Goal: Task Accomplishment & Management: Complete application form

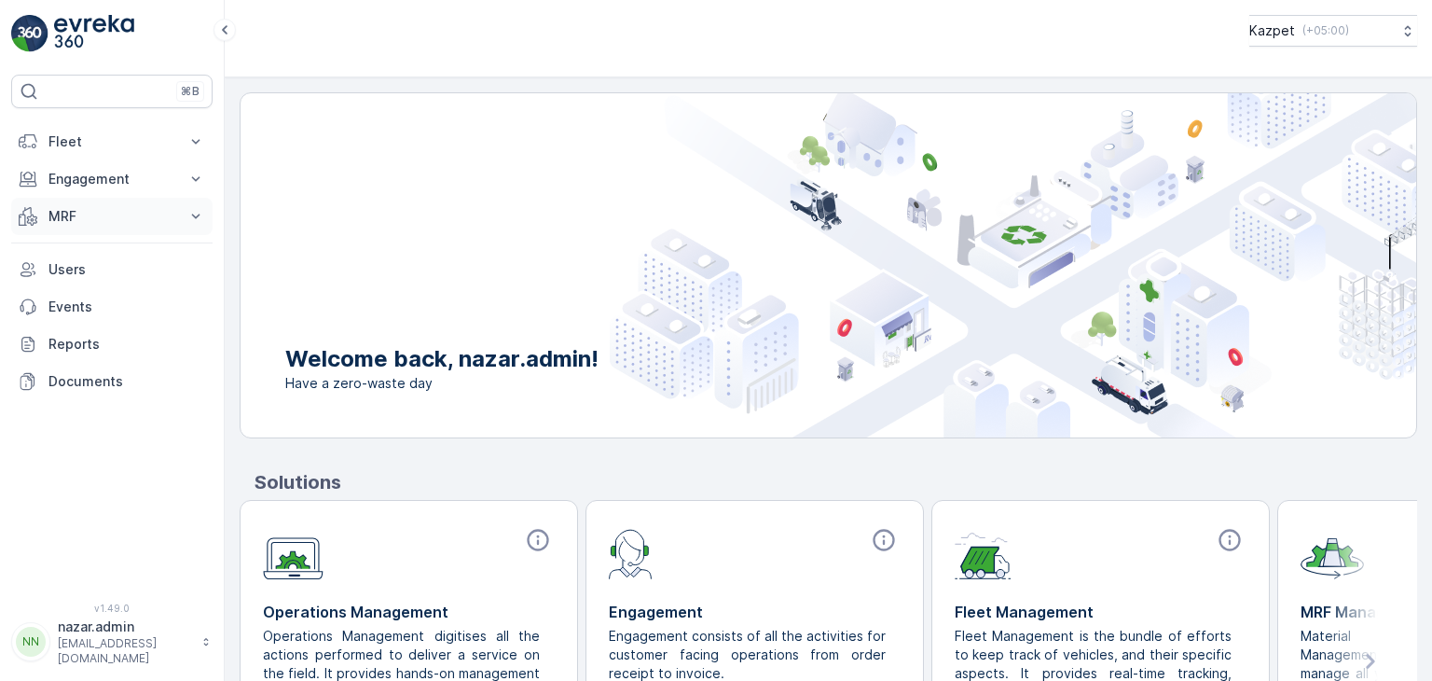
click at [95, 212] on p "MRF" at bounding box center [111, 216] width 127 height 19
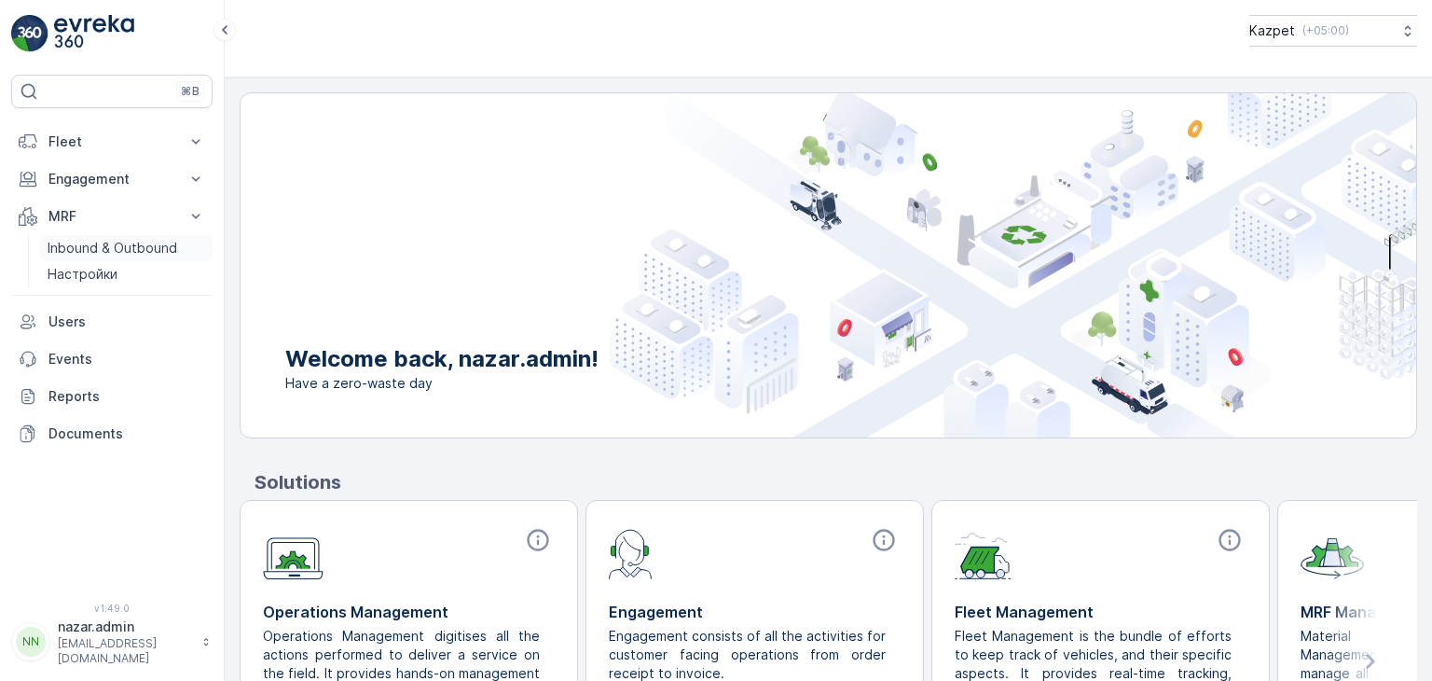
click at [104, 243] on p "Inbound & Outbound" at bounding box center [113, 248] width 130 height 19
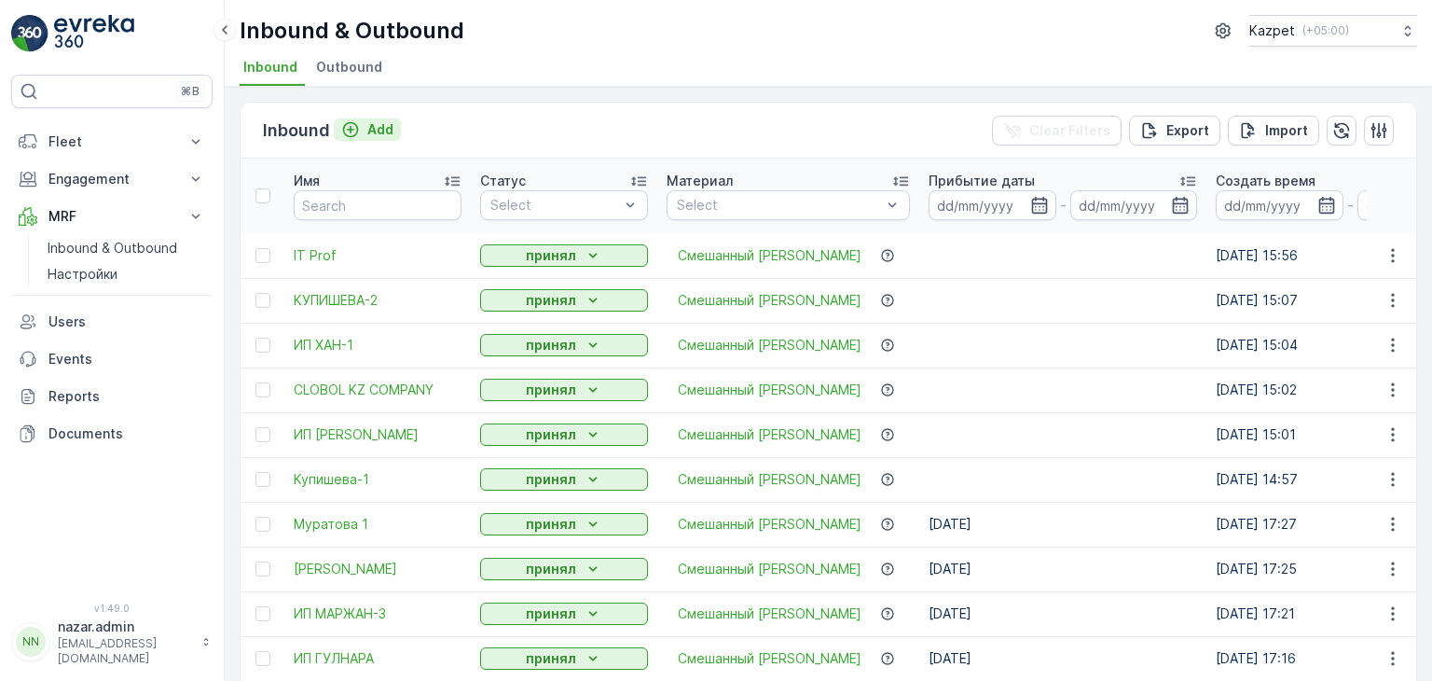
click at [351, 129] on icon "Add" at bounding box center [350, 129] width 19 height 19
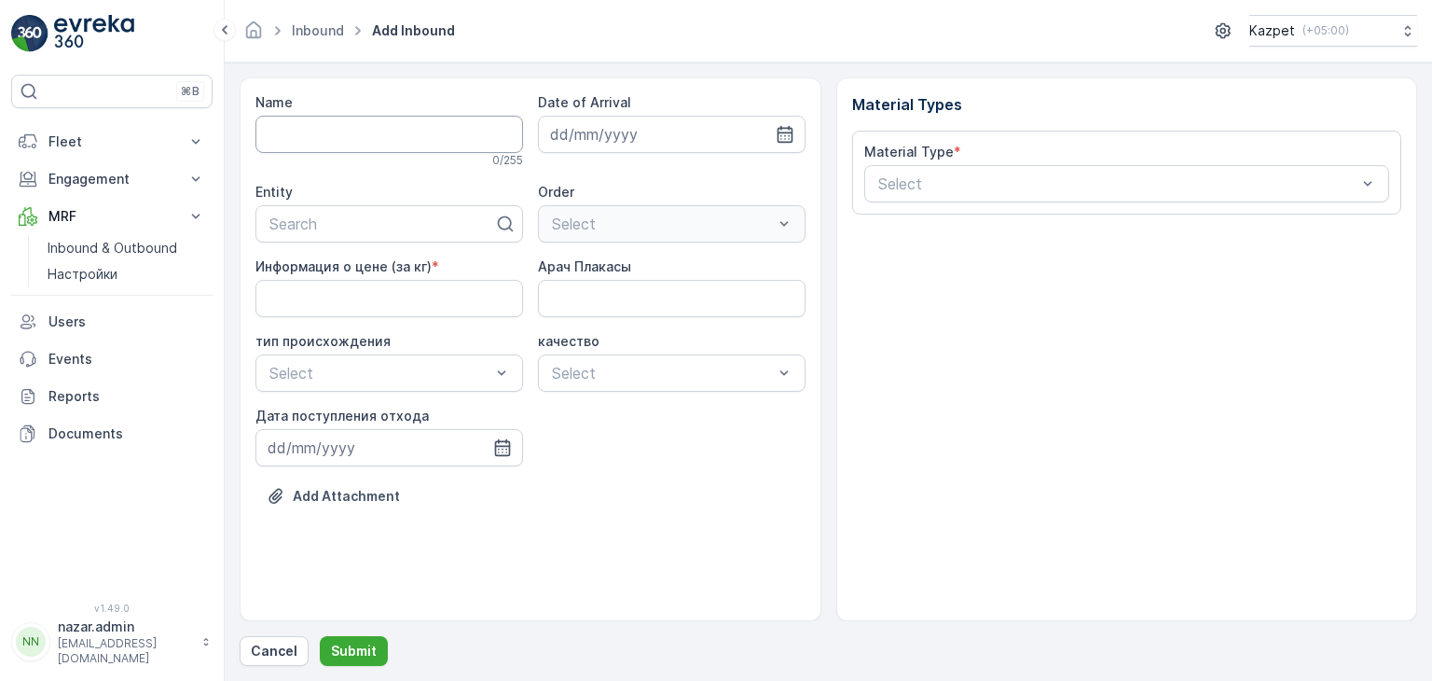
click at [413, 133] on input "Name" at bounding box center [390, 134] width 268 height 37
type input "м"
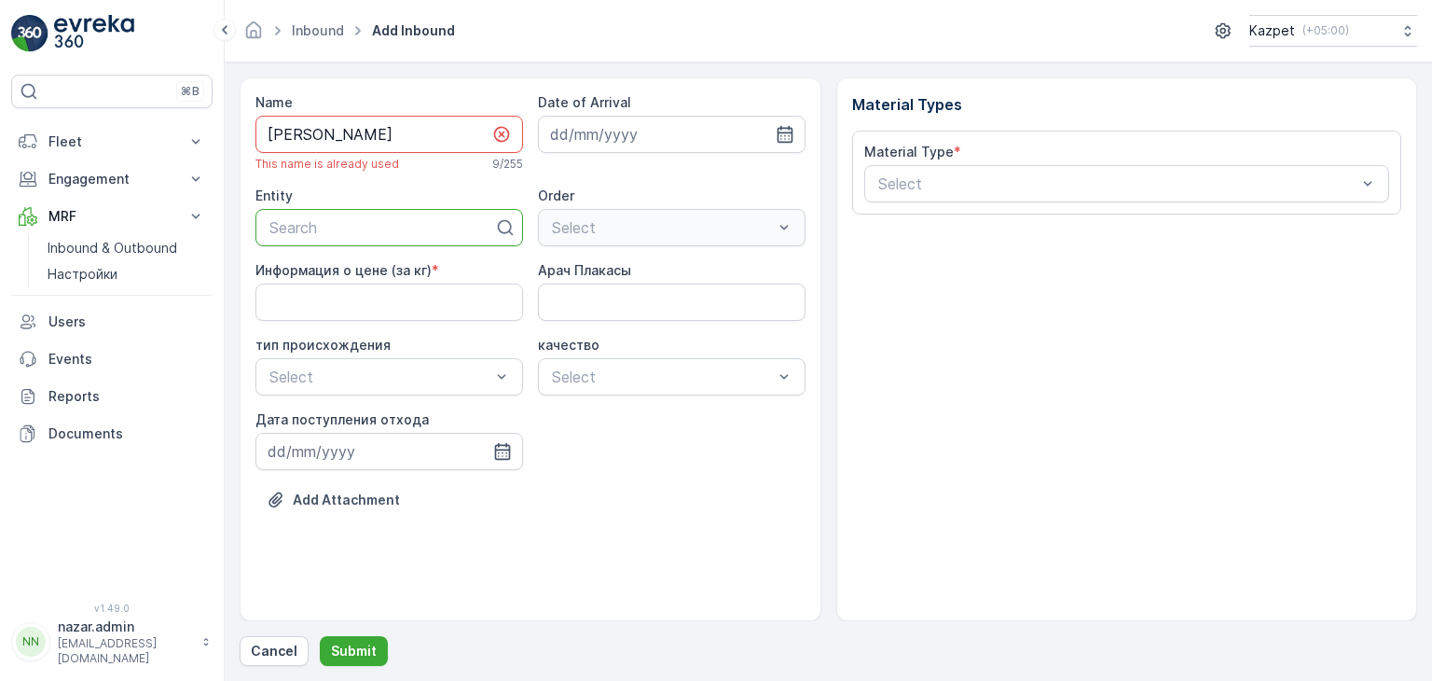
click at [414, 229] on div at bounding box center [382, 227] width 228 height 17
click at [351, 135] on input "[PERSON_NAME]" at bounding box center [390, 134] width 268 height 37
type input "МУРАТОВА -1"
click at [311, 237] on p "Search" at bounding box center [382, 227] width 225 height 22
type input "М"
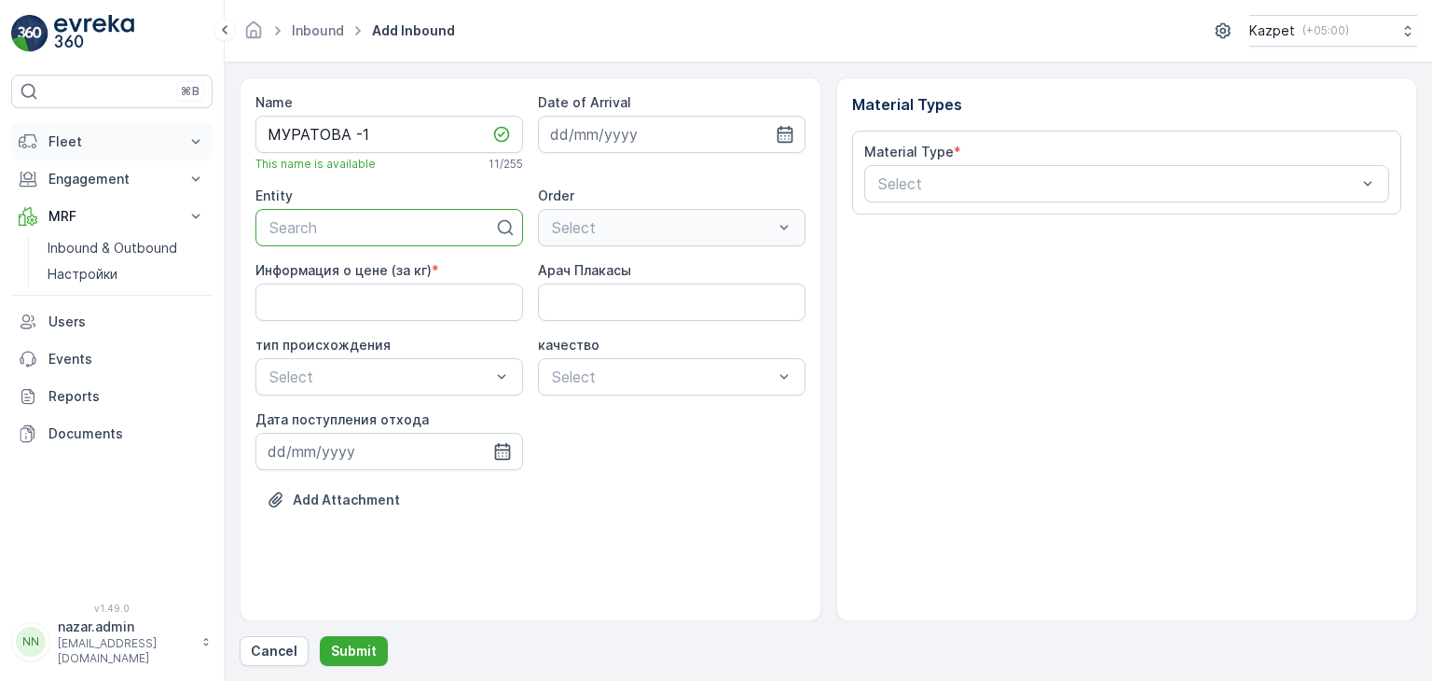
click at [114, 146] on p "Fleet" at bounding box center [111, 141] width 127 height 19
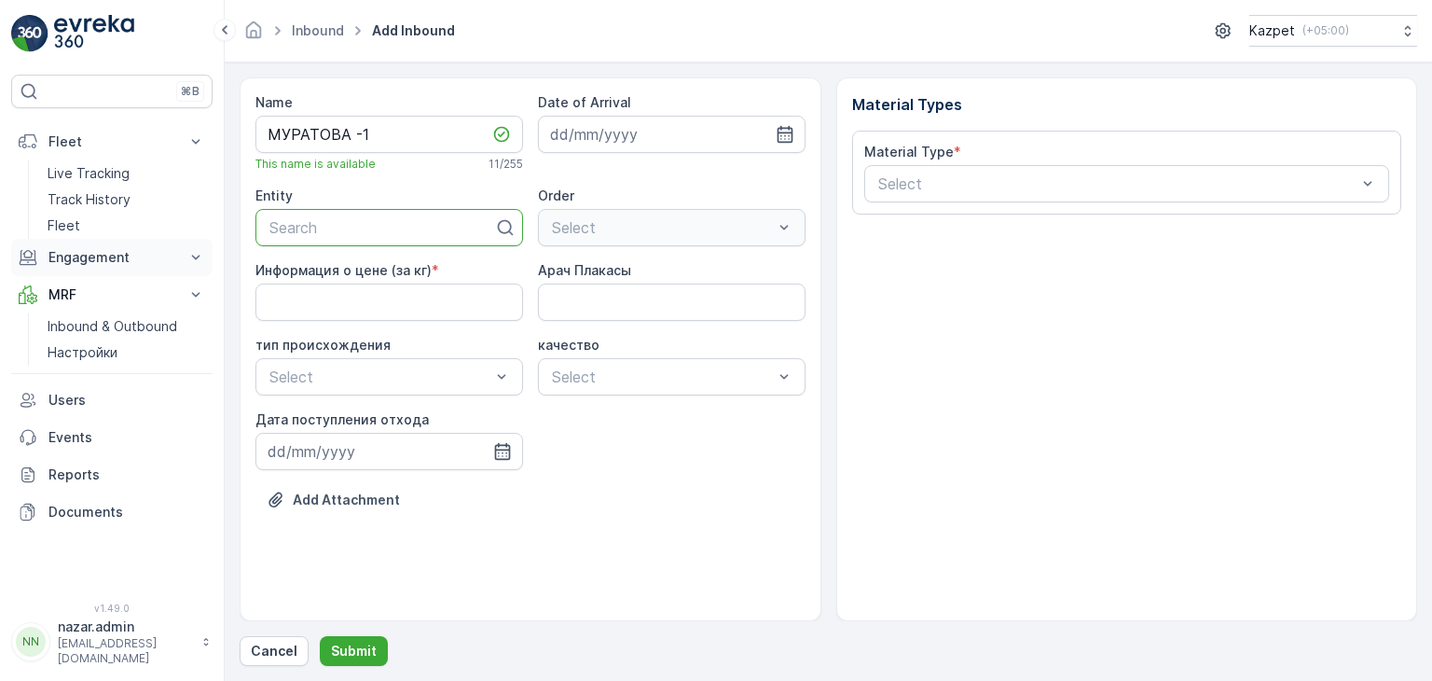
click at [80, 254] on p "Engagement" at bounding box center [111, 257] width 127 height 19
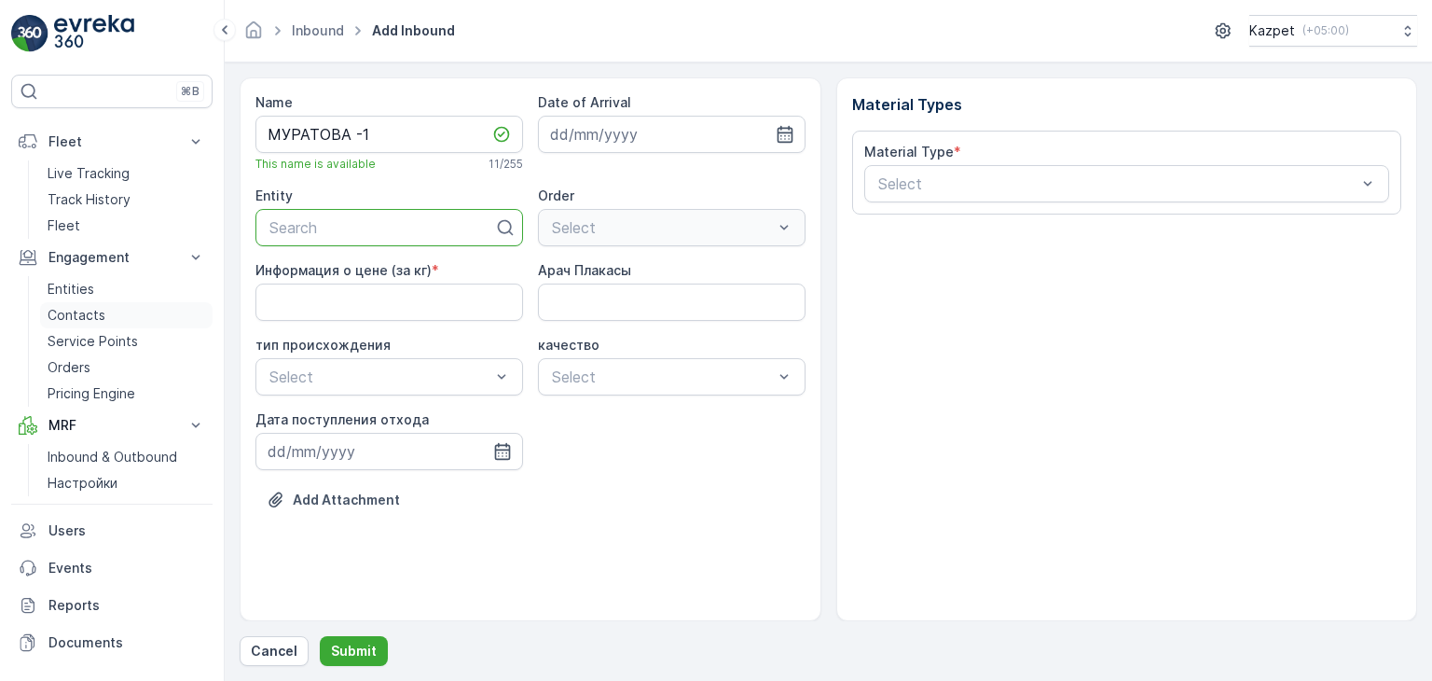
click at [83, 316] on p "Contacts" at bounding box center [77, 315] width 58 height 19
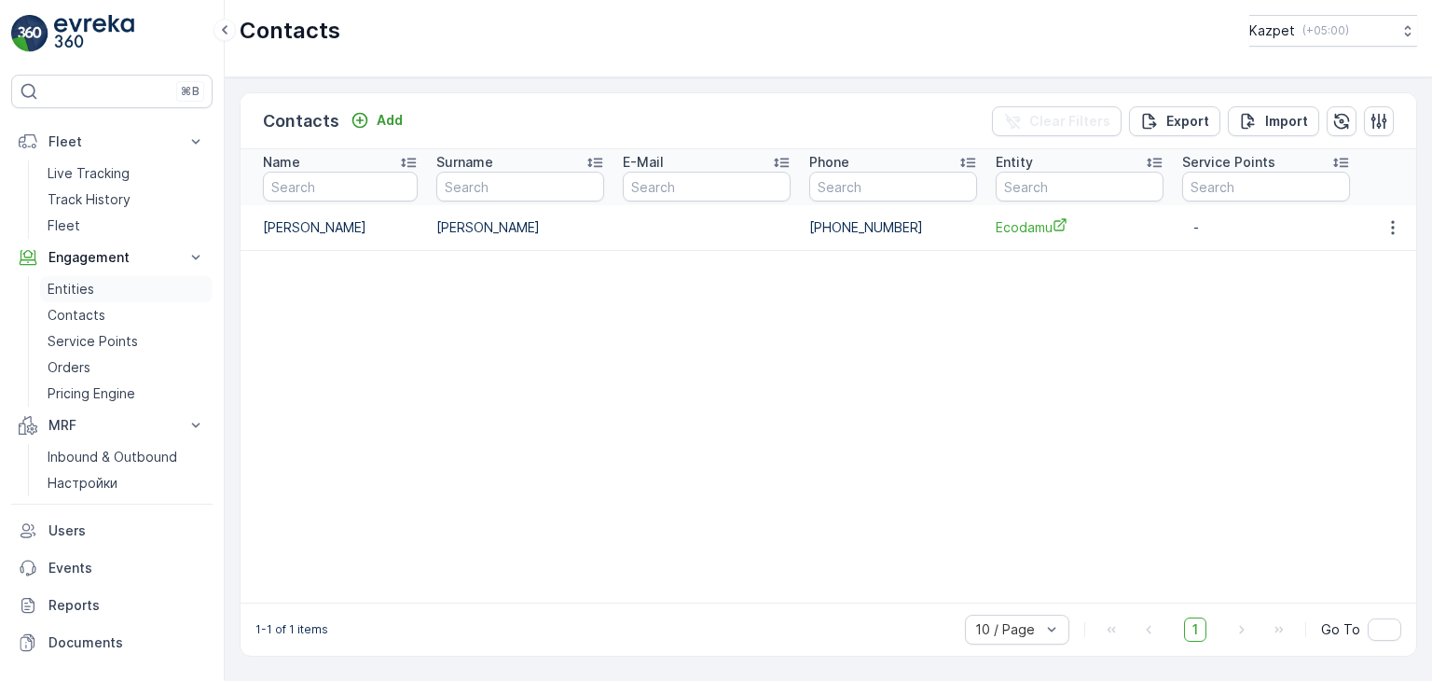
click at [79, 292] on p "Entities" at bounding box center [71, 289] width 47 height 19
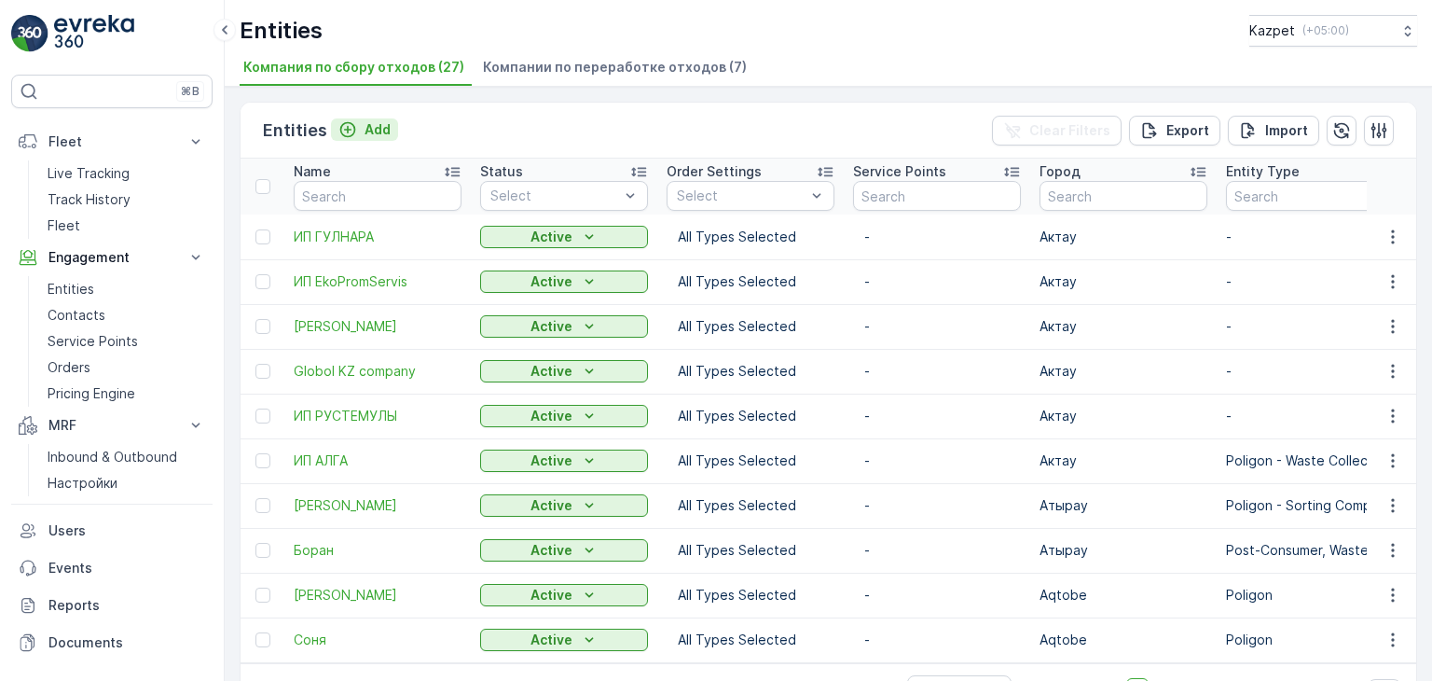
click at [343, 128] on icon "Add" at bounding box center [348, 130] width 16 height 16
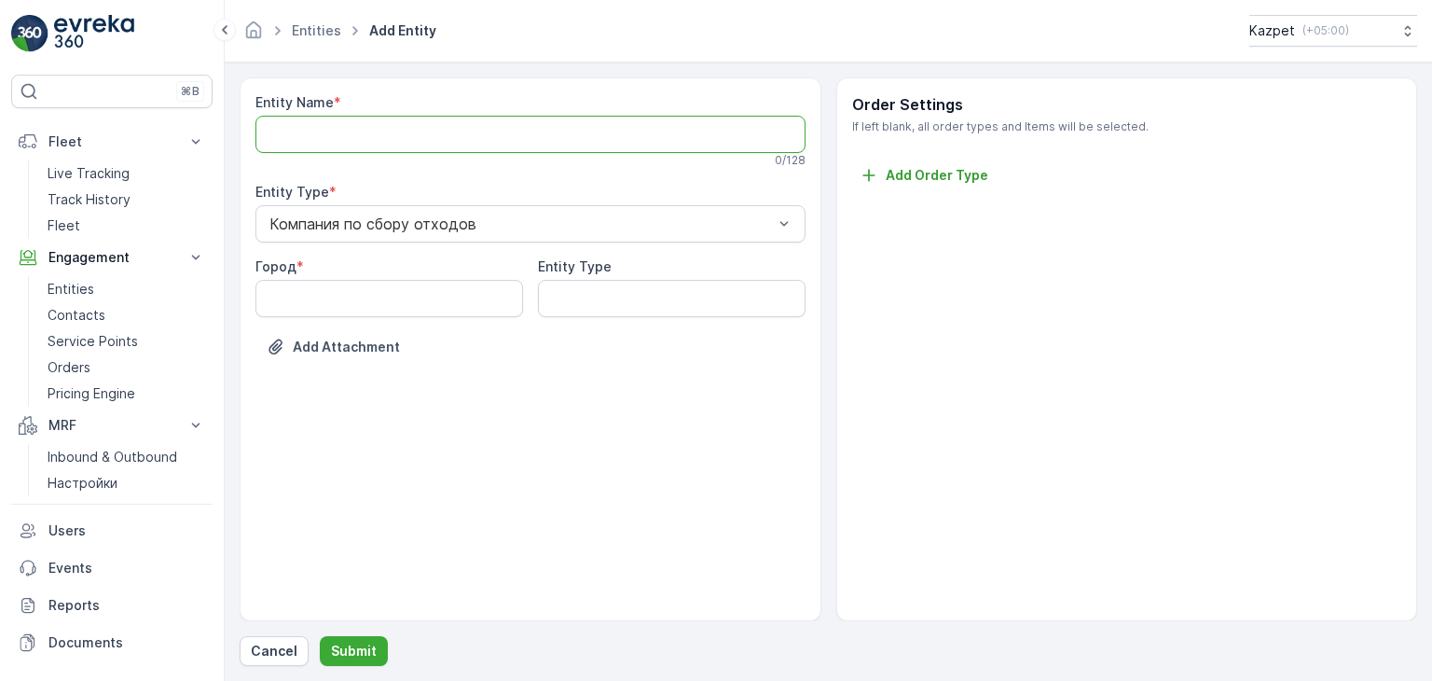
click at [358, 130] on Name "Entity Name" at bounding box center [531, 134] width 550 height 37
type Name "ИП [PERSON_NAME]"
click at [332, 297] on input "Город" at bounding box center [390, 302] width 268 height 37
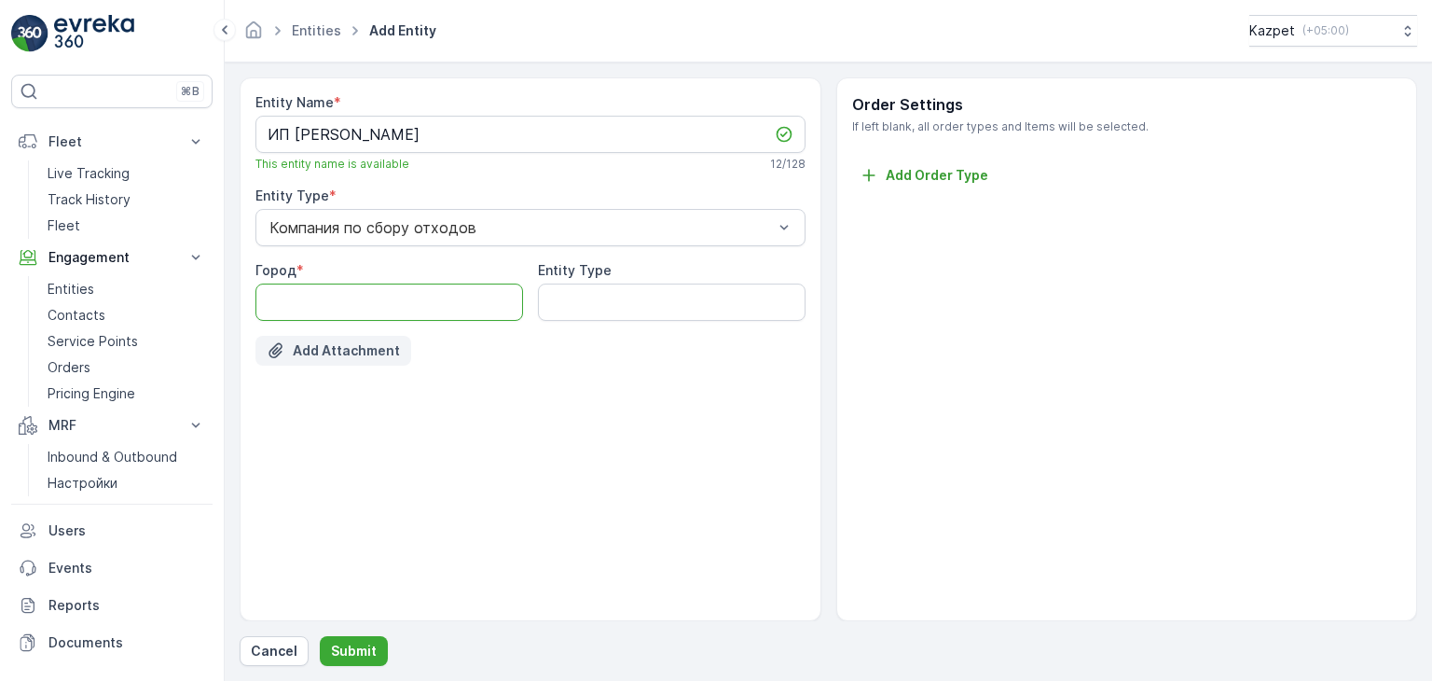
type input "Атырау"
click at [351, 648] on p "Submit" at bounding box center [354, 651] width 46 height 19
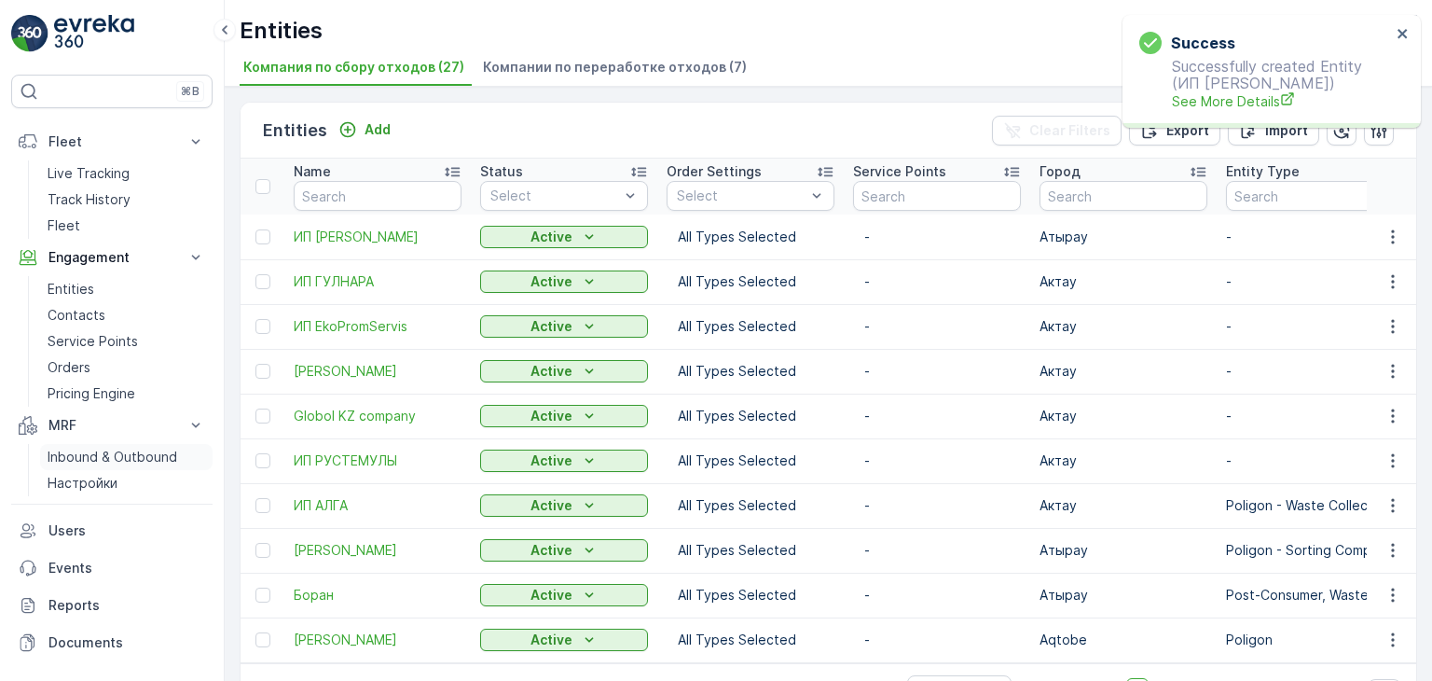
click at [86, 456] on p "Inbound & Outbound" at bounding box center [113, 457] width 130 height 19
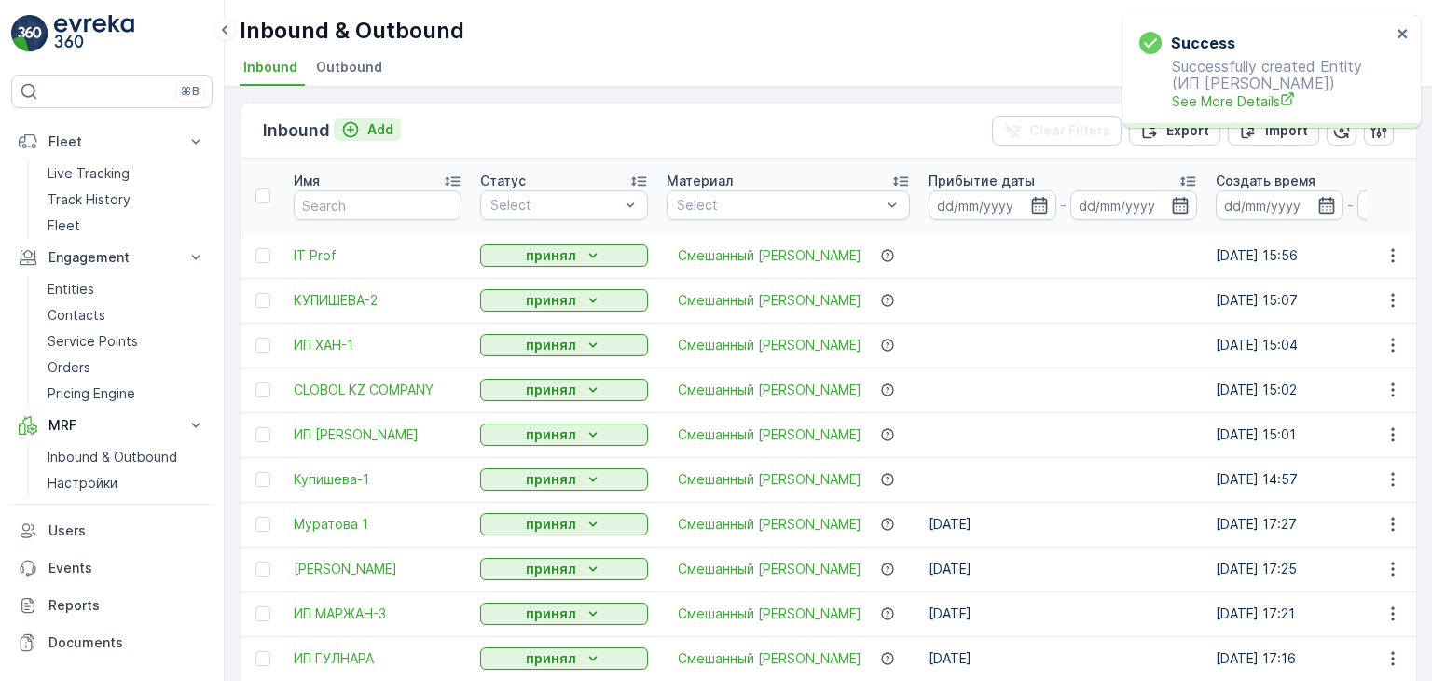
click at [348, 134] on icon "Add" at bounding box center [351, 130] width 16 height 16
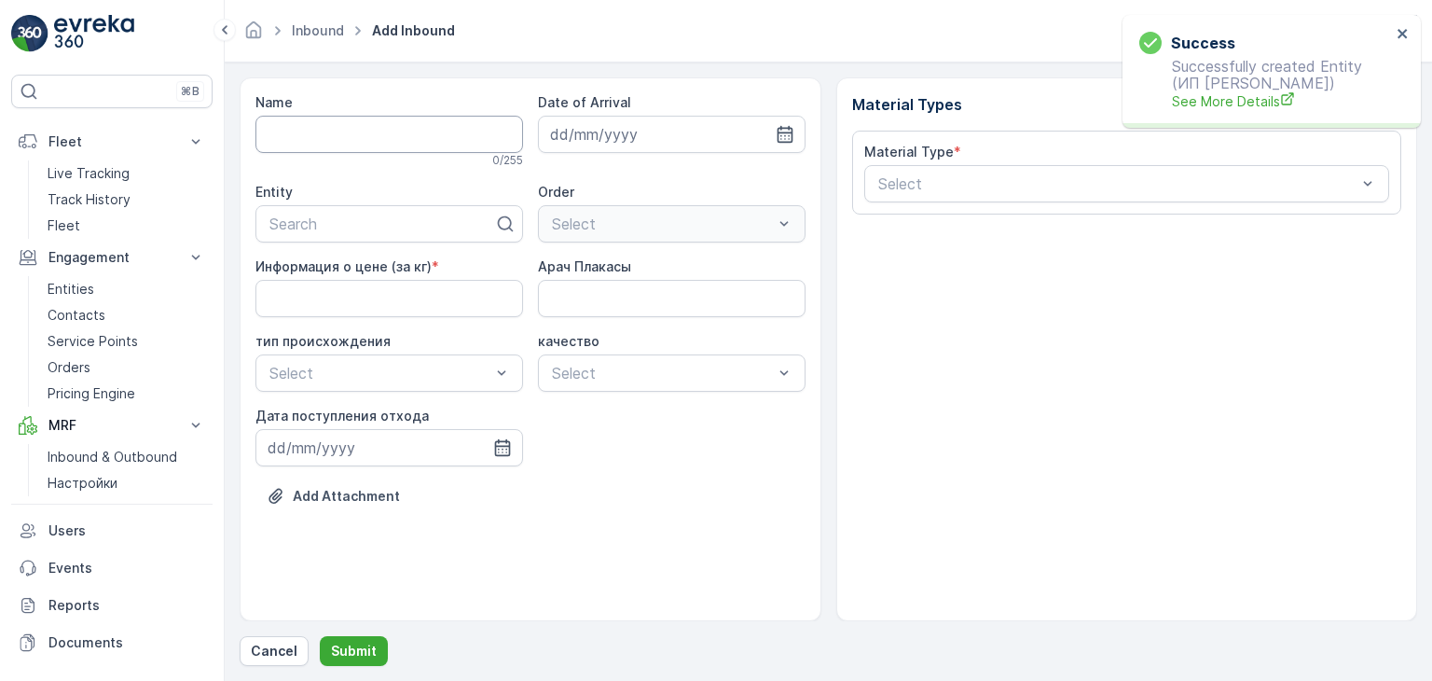
click at [367, 127] on input "Name" at bounding box center [390, 134] width 268 height 37
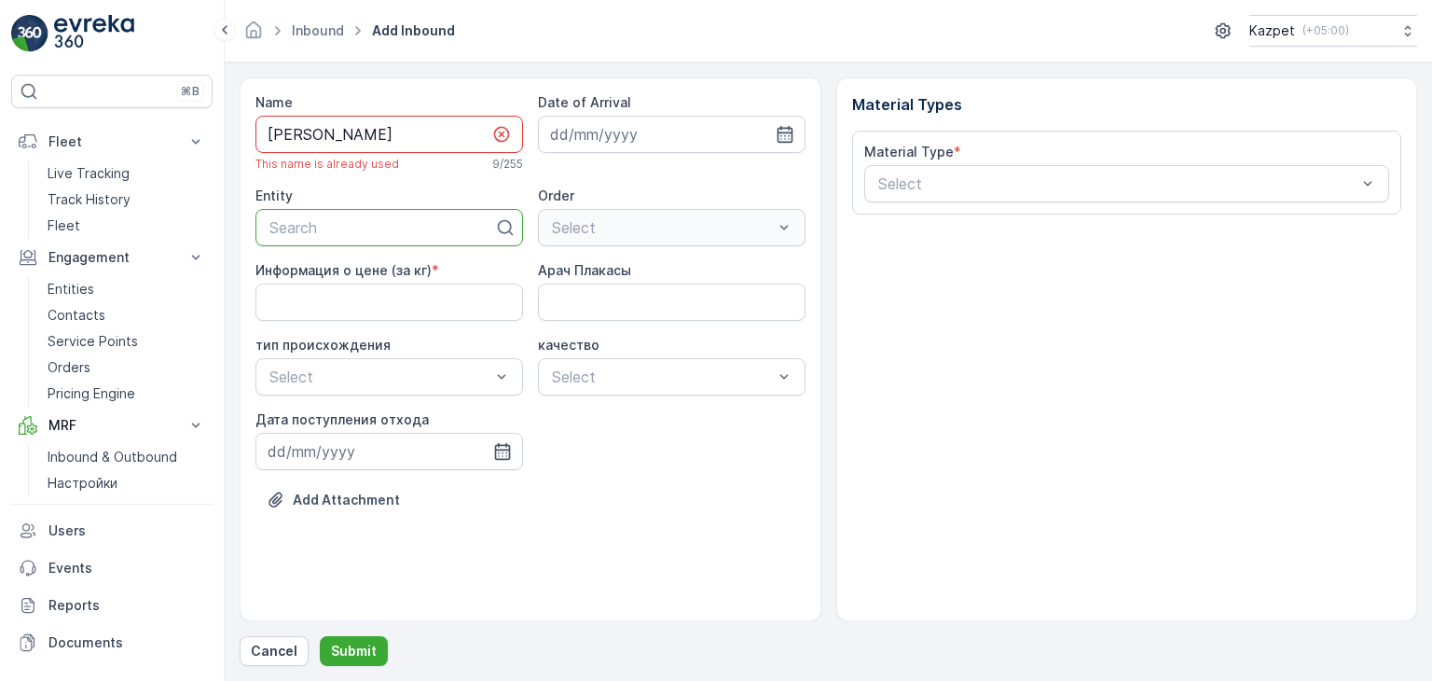
click at [351, 131] on input "[PERSON_NAME]" at bounding box center [390, 134] width 268 height 37
type input "Муратова-1"
click at [293, 242] on div "Search" at bounding box center [390, 227] width 268 height 37
type input "Мур"
click at [296, 270] on span "ИП [PERSON_NAME]" at bounding box center [343, 273] width 152 height 17
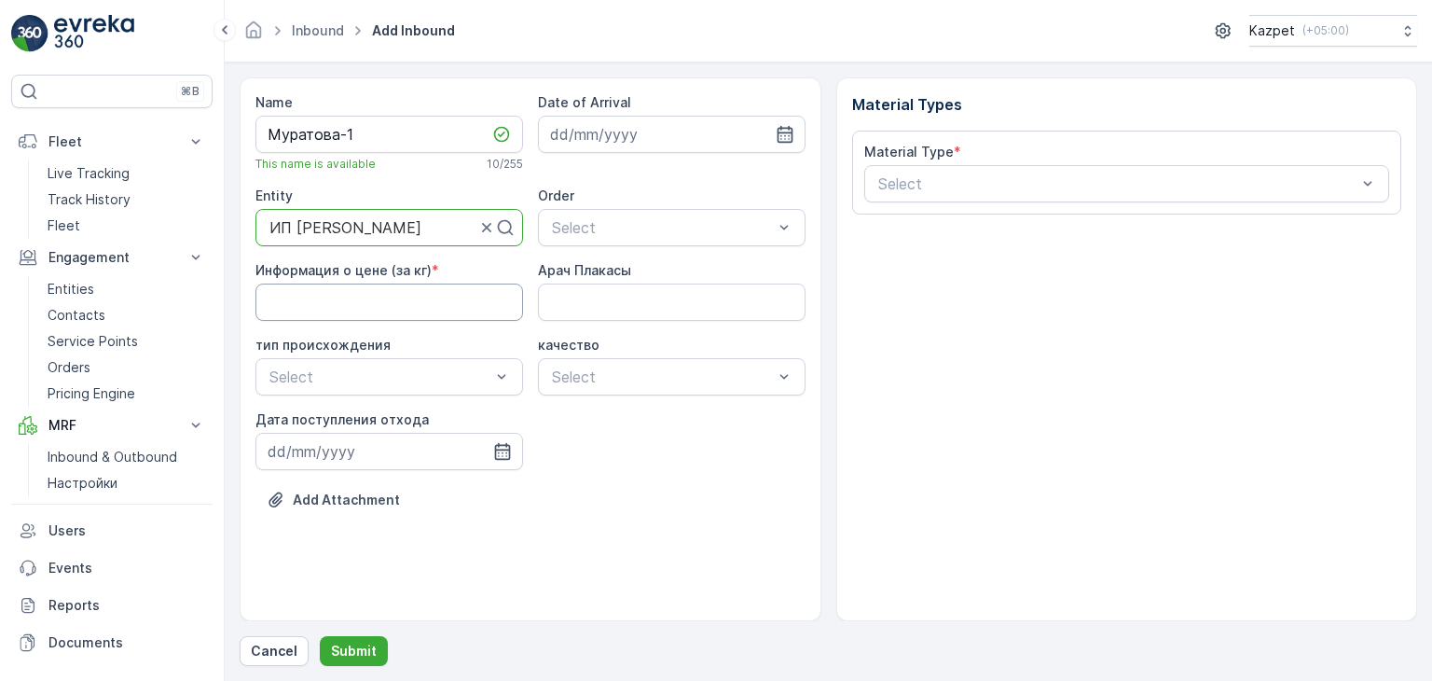
click at [386, 295] on кг\) "Информация о цене (за кг)" at bounding box center [390, 302] width 268 height 37
type кг\) "200"
click at [577, 302] on Плакасы "Арач Плакасы" at bounding box center [672, 302] width 268 height 37
type Плакасы "328EBG06"
click at [405, 370] on div at bounding box center [380, 376] width 225 height 17
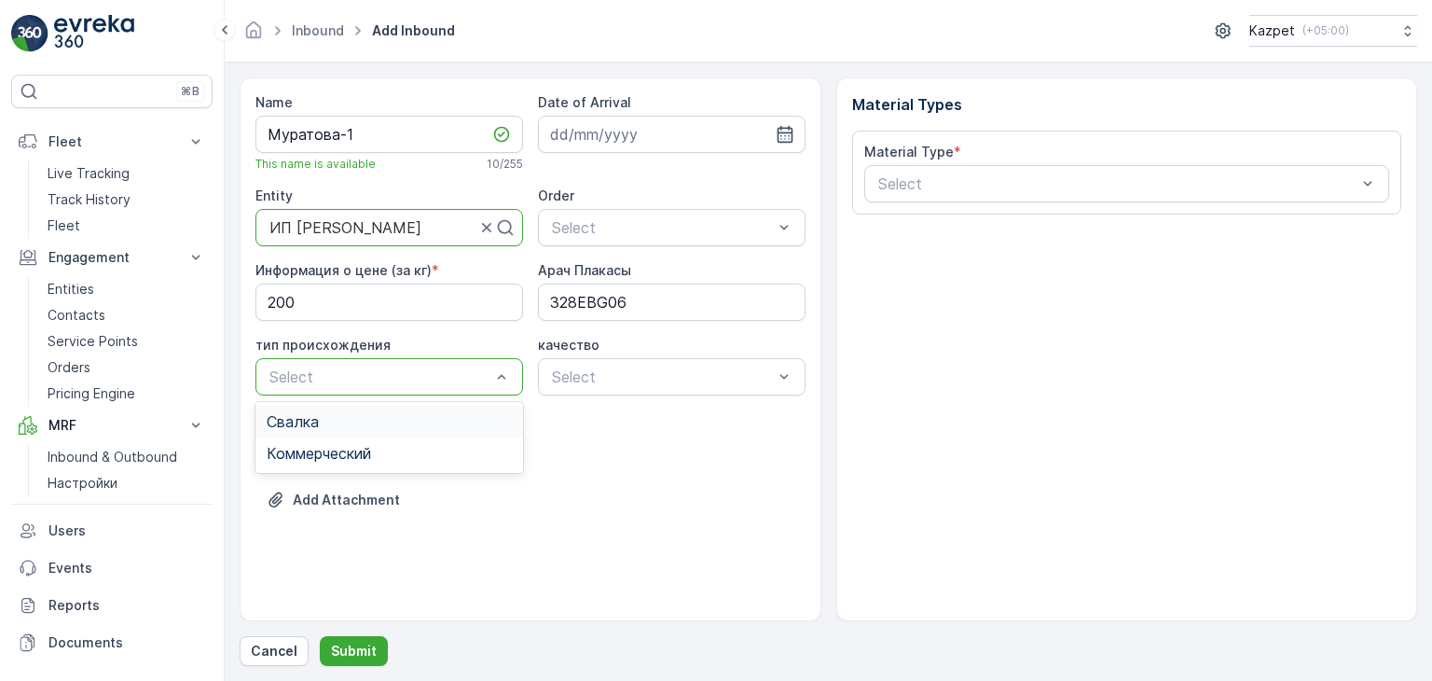
click at [357, 420] on div "Свалка" at bounding box center [389, 421] width 245 height 17
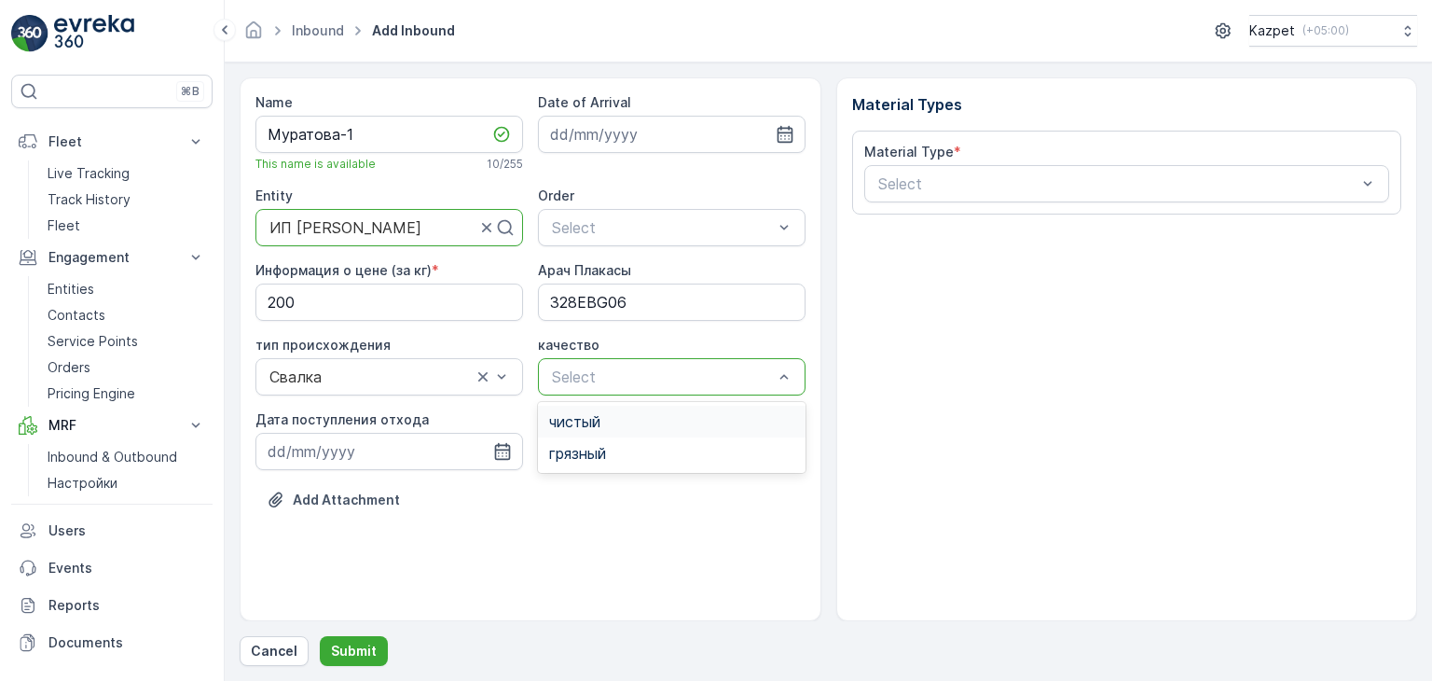
click at [547, 381] on div "Select" at bounding box center [672, 376] width 268 height 37
click at [586, 430] on span "чистый" at bounding box center [574, 421] width 51 height 17
click at [494, 449] on icon "button" at bounding box center [502, 451] width 19 height 19
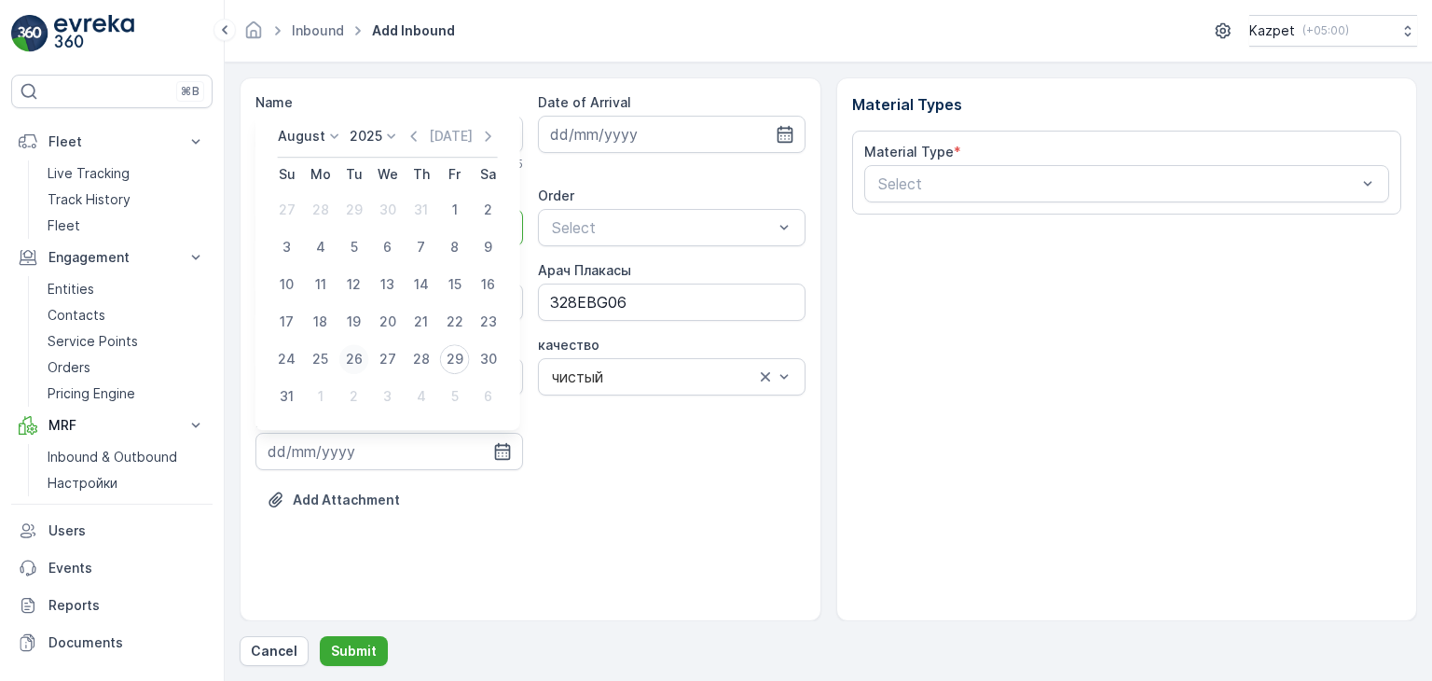
click at [348, 361] on div "26" at bounding box center [354, 359] width 30 height 30
type input "[DATE]"
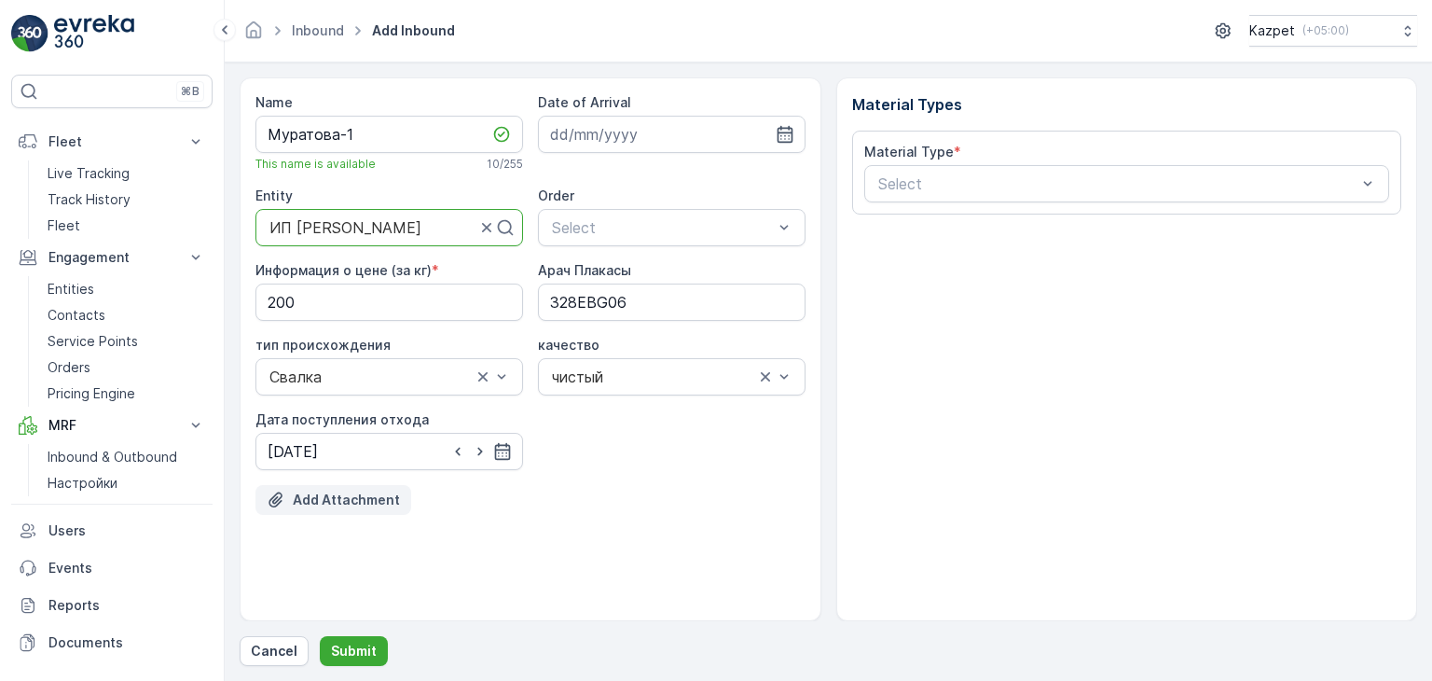
click at [315, 499] on p "Add Attachment" at bounding box center [346, 500] width 107 height 19
click at [380, 503] on p "Add Attachment" at bounding box center [346, 500] width 107 height 19
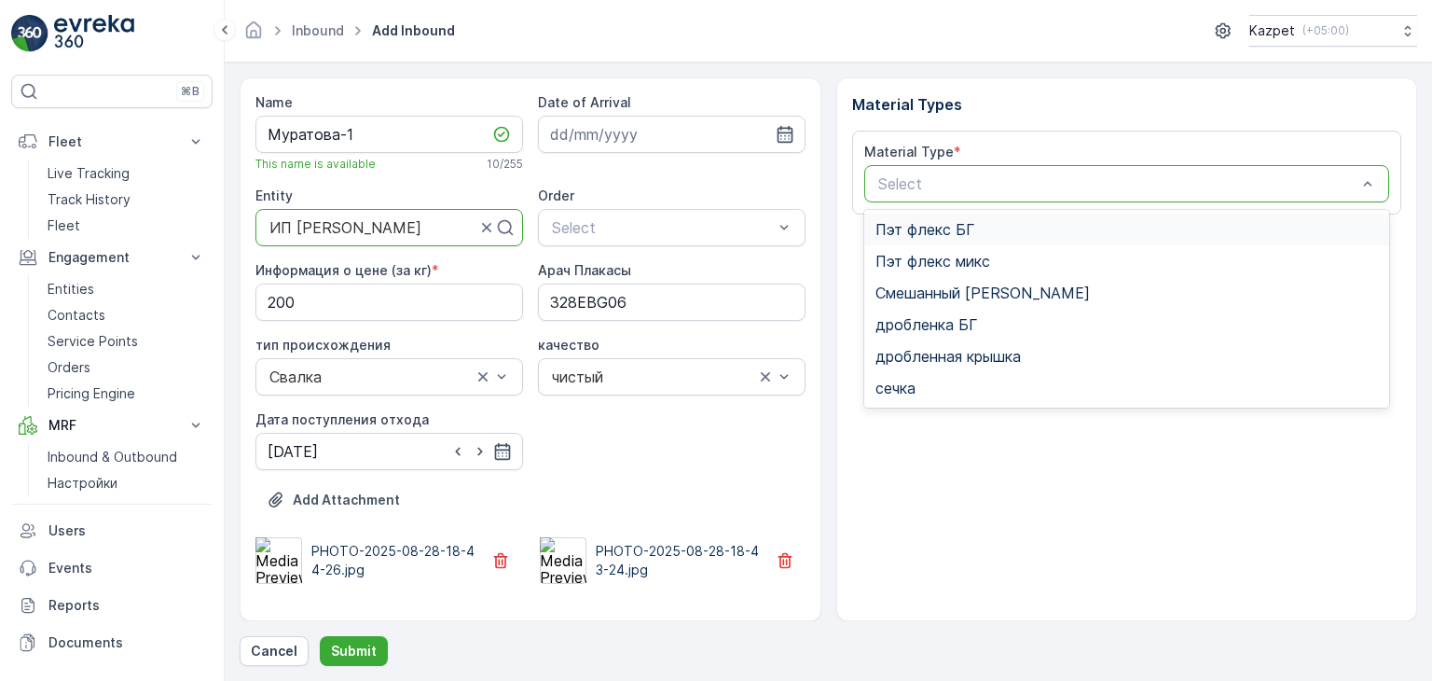
click at [982, 176] on div at bounding box center [1118, 183] width 483 height 17
click at [974, 296] on span "Смешанный [PERSON_NAME]" at bounding box center [983, 292] width 214 height 17
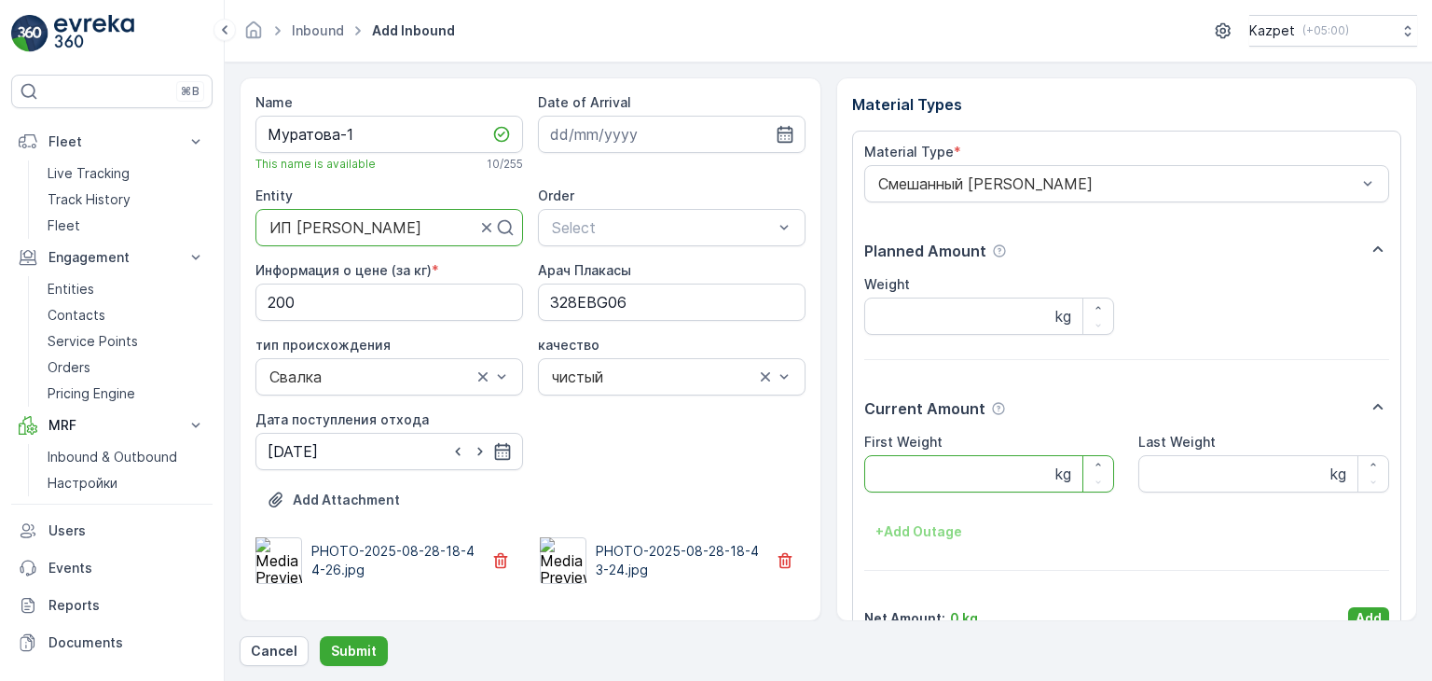
click at [912, 480] on Weight "First Weight" at bounding box center [990, 473] width 251 height 37
type Weight "20600"
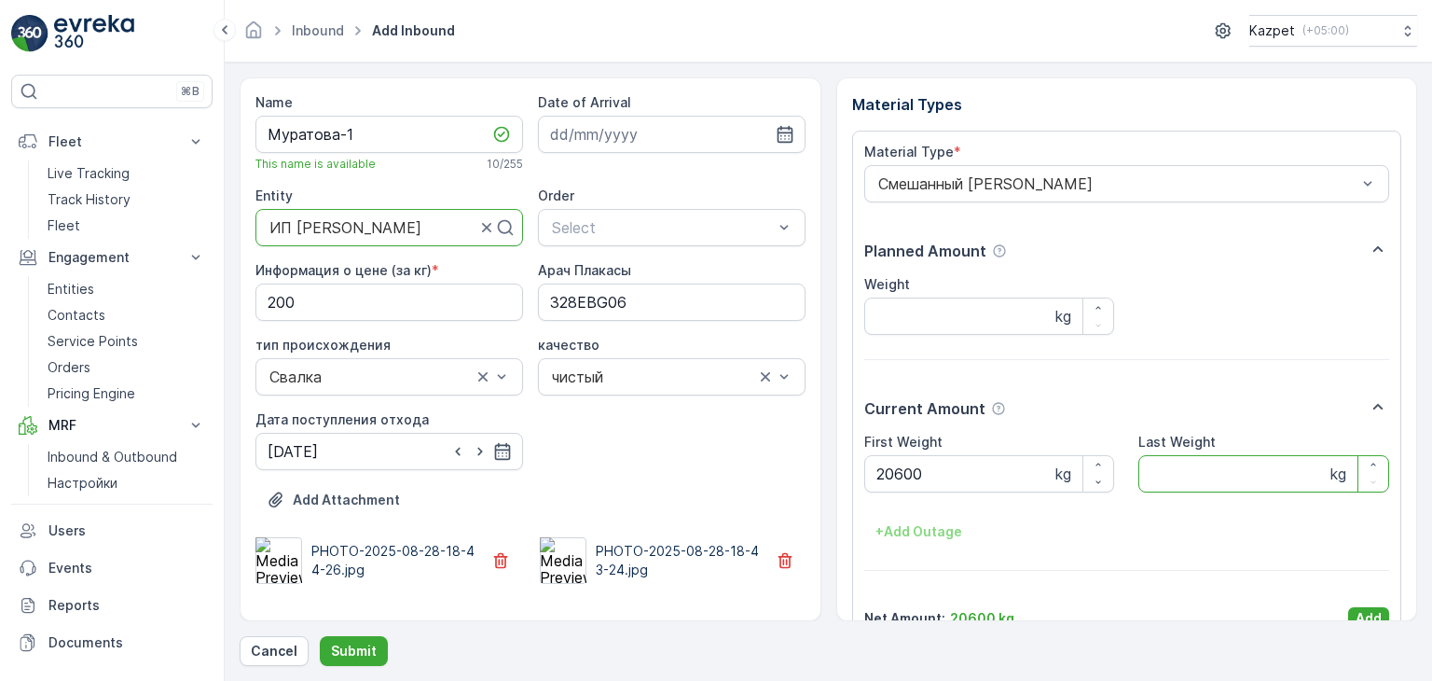
click at [1243, 475] on Weight "Last Weight" at bounding box center [1264, 473] width 251 height 37
type Weight "12650"
click at [975, 325] on input "Weight" at bounding box center [990, 316] width 251 height 37
type input "1"
type input "7950"
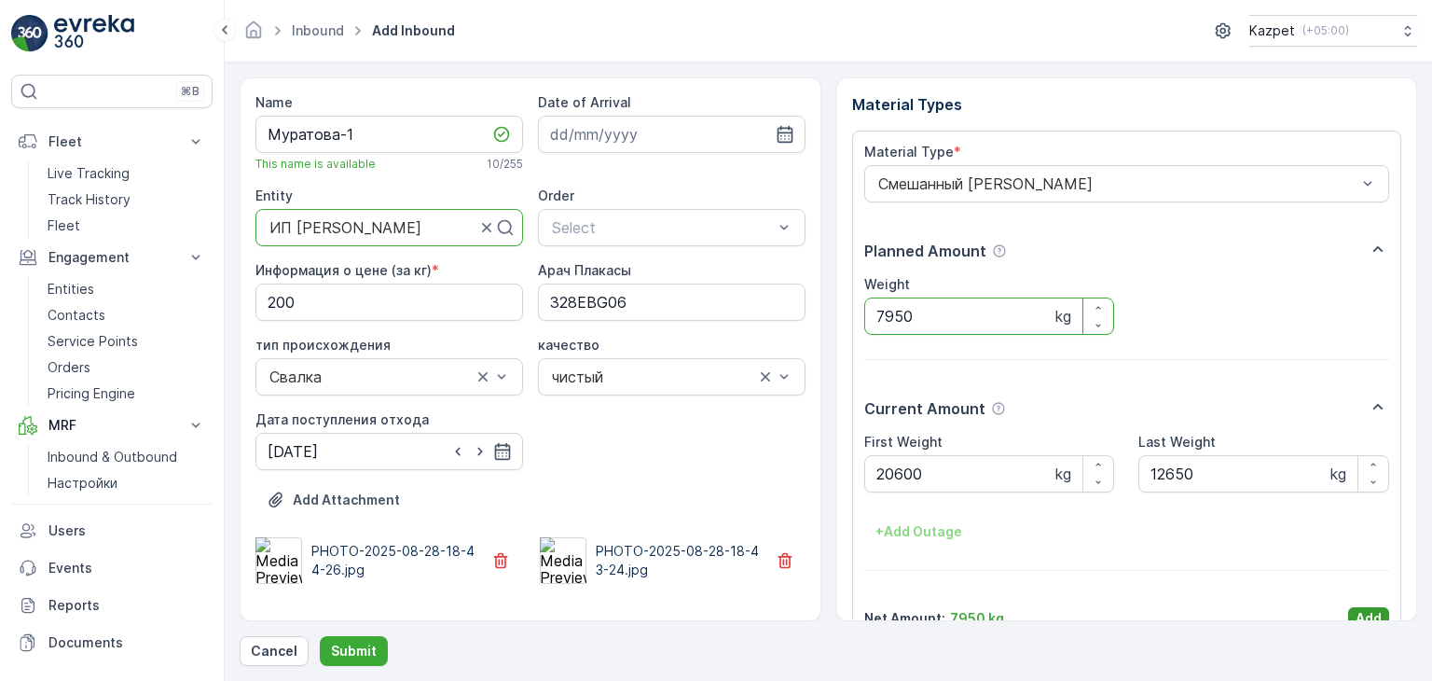
click at [1358, 609] on p "Add" at bounding box center [1369, 618] width 26 height 19
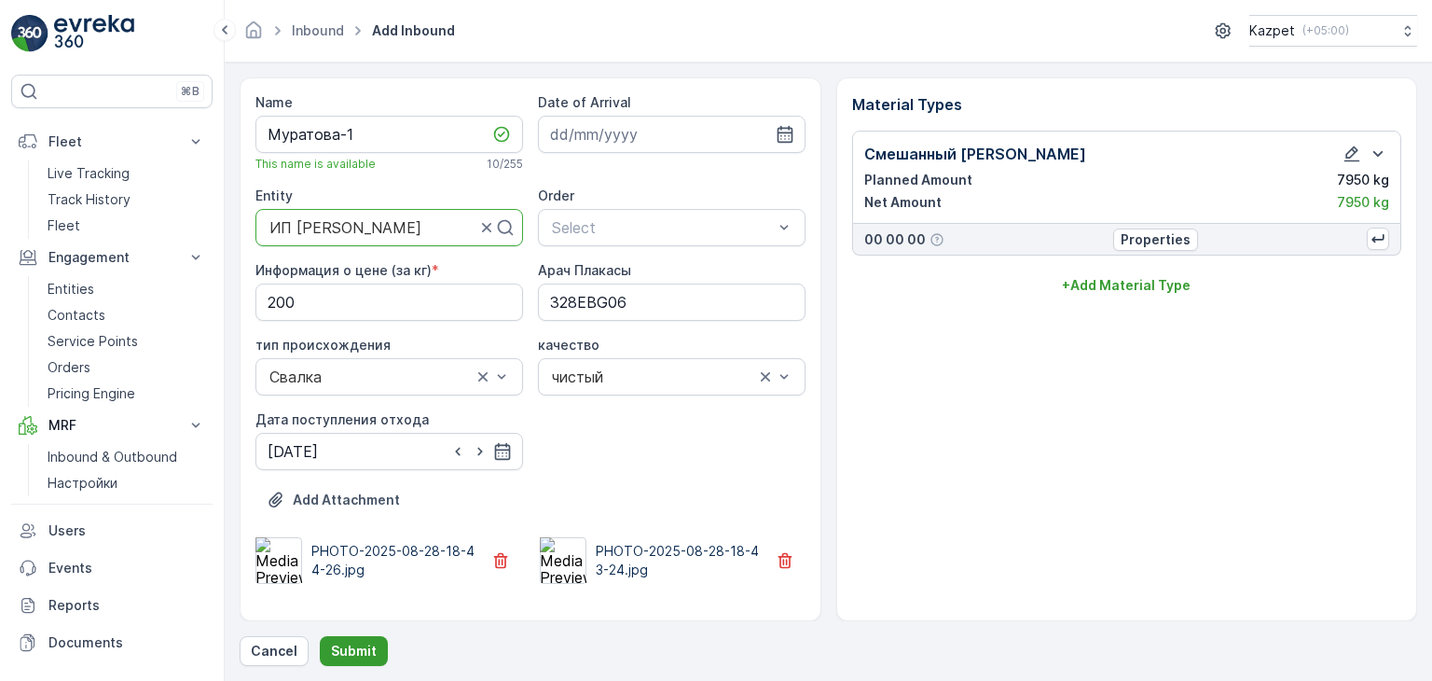
click at [358, 645] on p "Submit" at bounding box center [354, 651] width 46 height 19
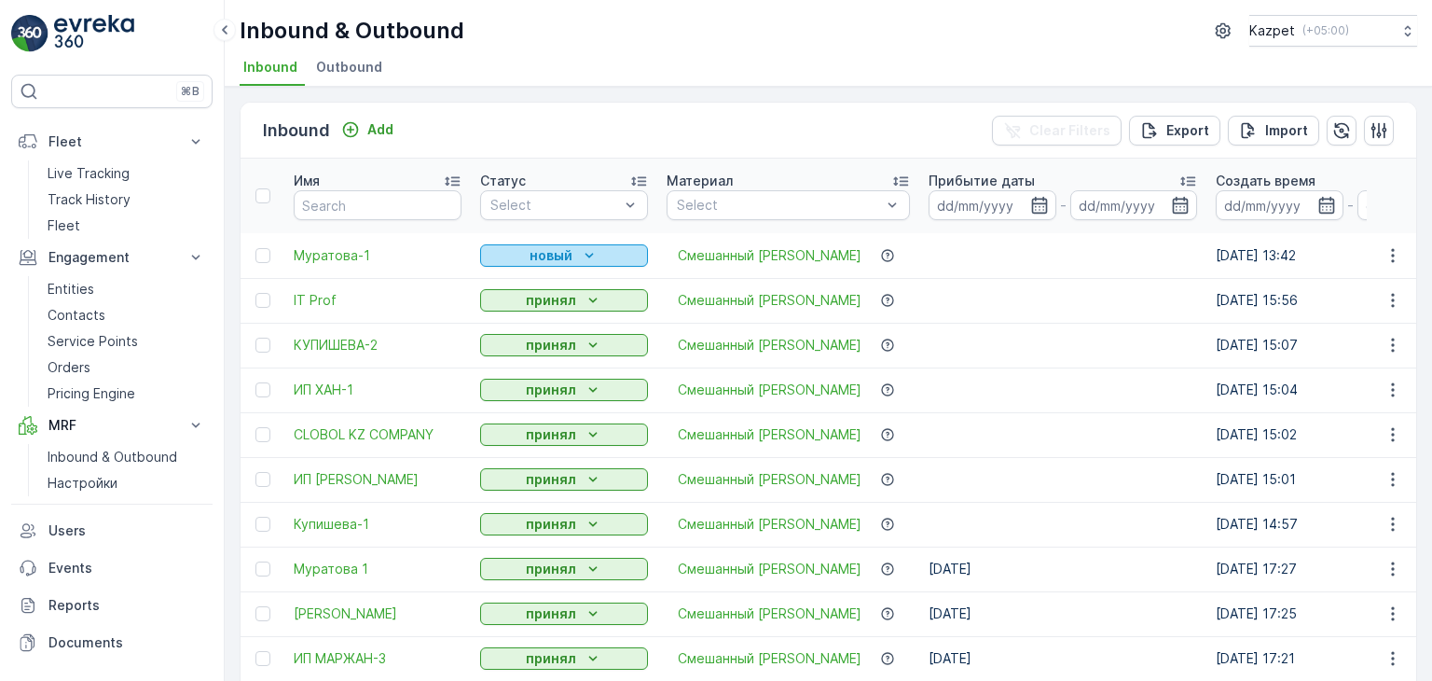
click at [552, 257] on p "новый" at bounding box center [551, 255] width 43 height 19
drag, startPoint x: 507, startPoint y: 306, endPoint x: 701, endPoint y: 309, distance: 194.0
click at [507, 306] on span "принял" at bounding box center [514, 308] width 46 height 19
click at [354, 126] on icon "Add" at bounding box center [350, 129] width 19 height 19
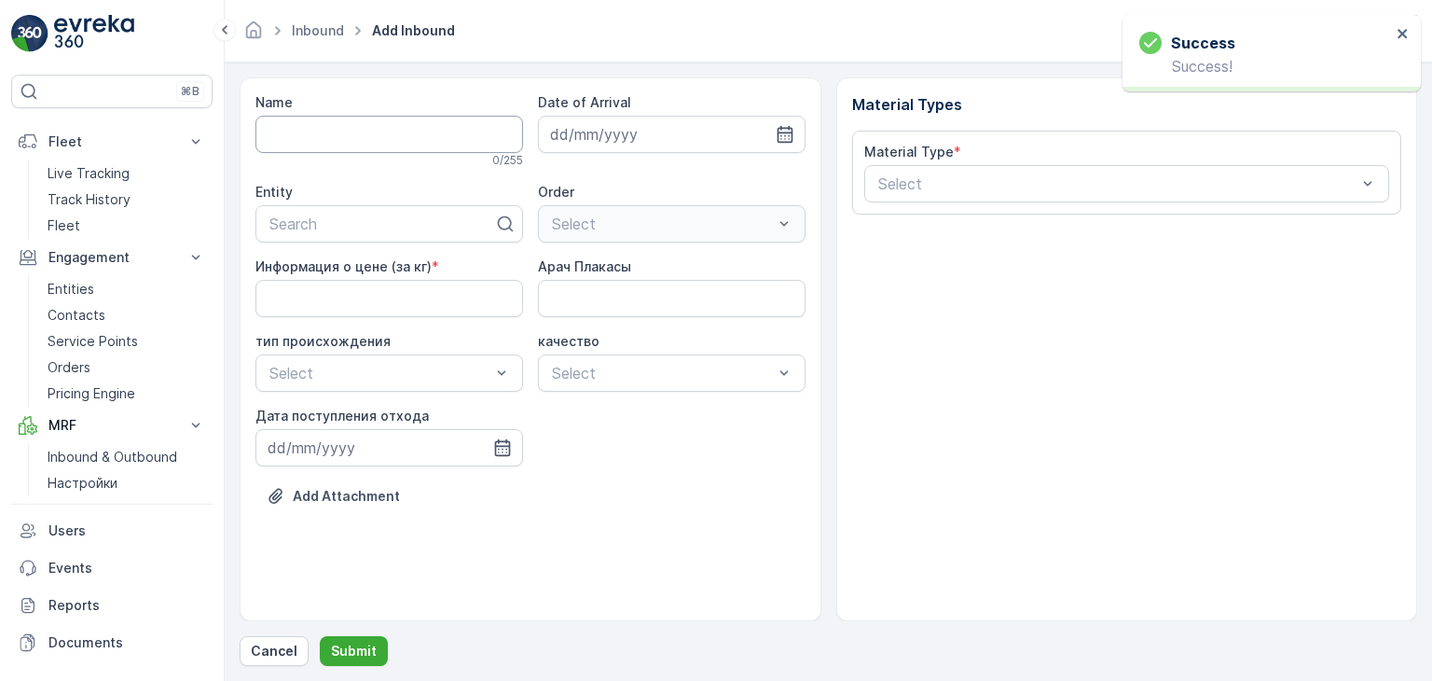
click at [348, 131] on input "Name" at bounding box center [390, 134] width 268 height 37
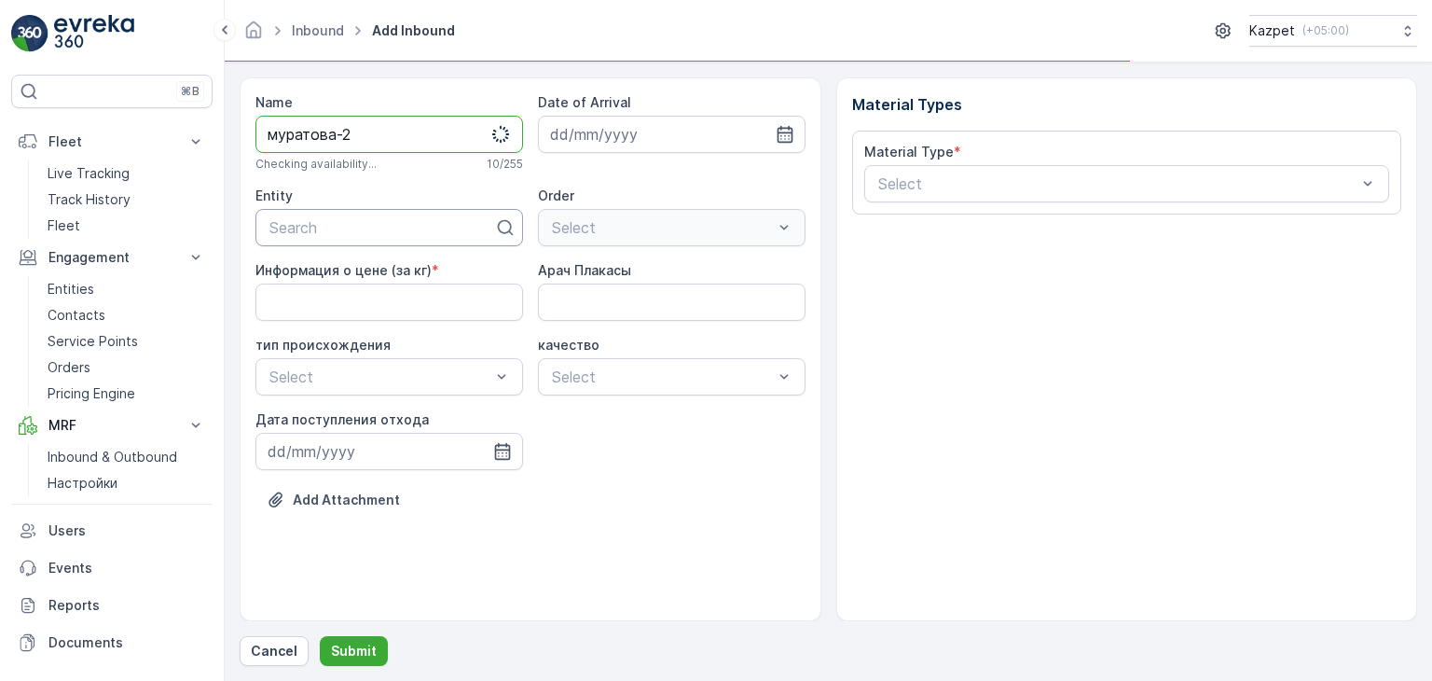
type input "муратова-2"
click at [336, 234] on div at bounding box center [382, 227] width 228 height 17
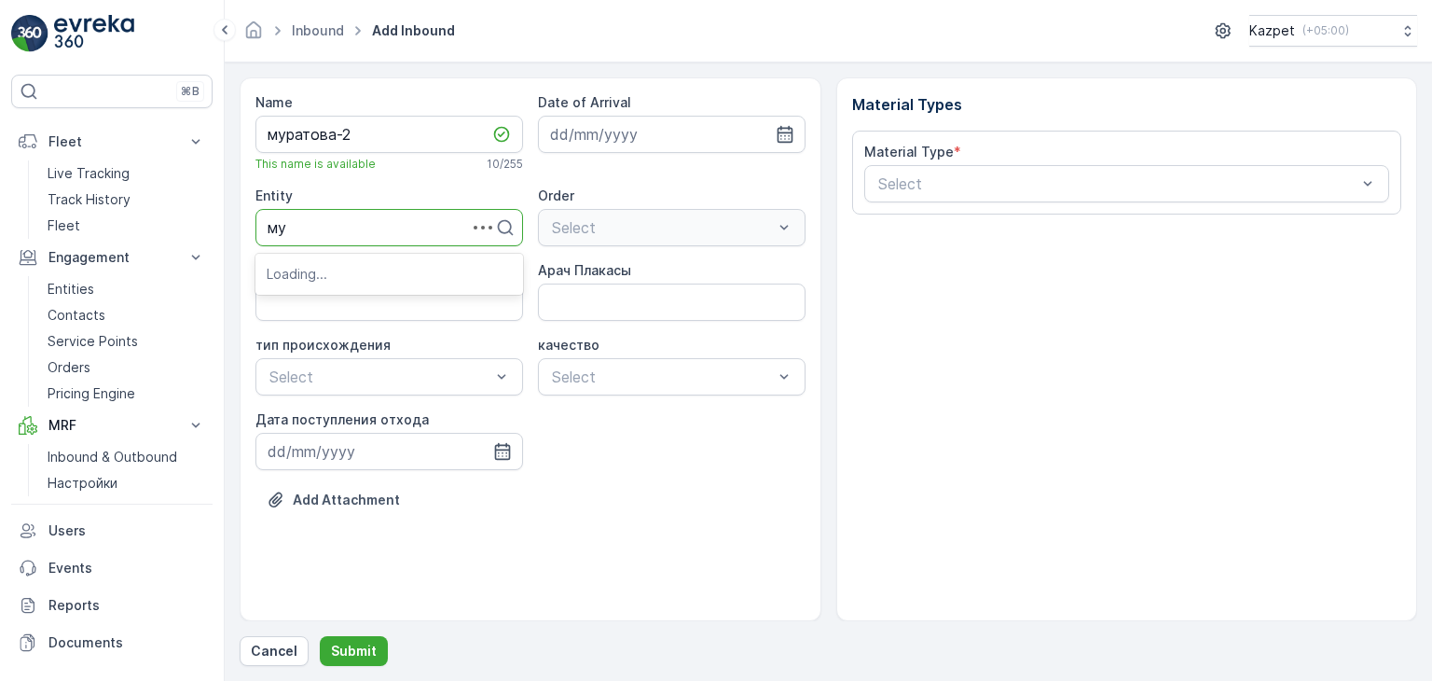
type input "мур"
click at [310, 269] on span "ИП [PERSON_NAME]" at bounding box center [343, 273] width 152 height 17
click at [574, 213] on div "Select" at bounding box center [672, 227] width 268 height 37
click at [373, 284] on кг\) "Информация о цене (за кг)" at bounding box center [390, 302] width 268 height 37
type кг\) "200"
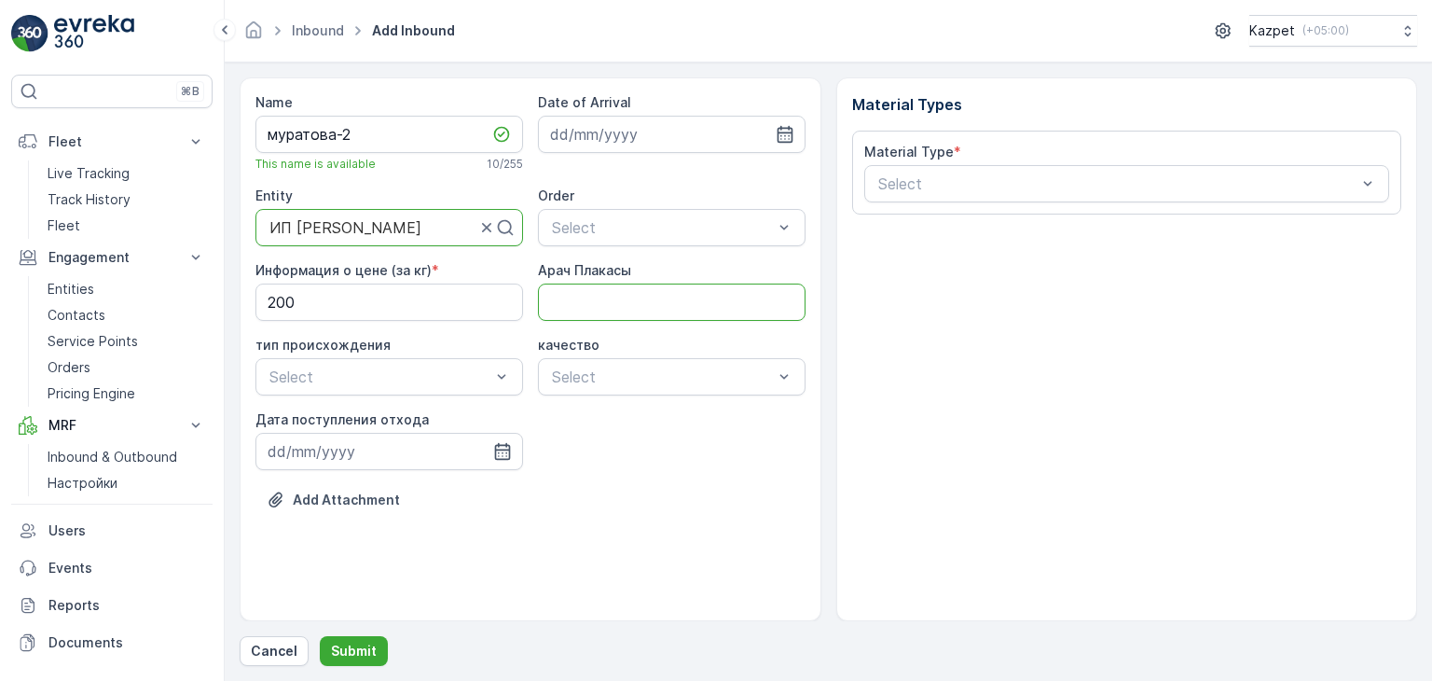
drag, startPoint x: 616, startPoint y: 303, endPoint x: 642, endPoint y: 299, distance: 26.4
click at [616, 303] on Плакасы "Арач Плакасы" at bounding box center [672, 302] width 268 height 37
type Плакасы "328EBG06"
click at [398, 368] on div at bounding box center [380, 376] width 225 height 17
click at [337, 426] on div "Свалка" at bounding box center [389, 421] width 245 height 17
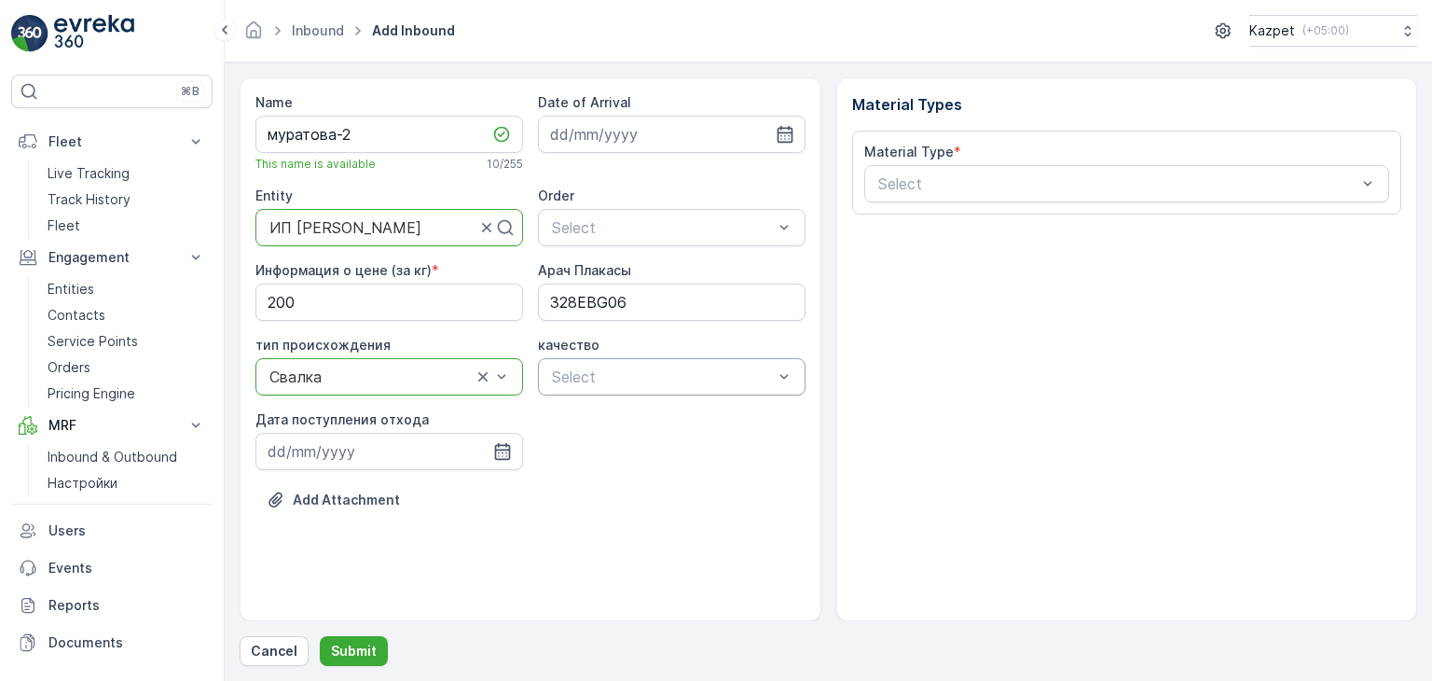
click at [551, 379] on input "text" at bounding box center [552, 376] width 5 height 17
click at [589, 424] on span "чистый" at bounding box center [574, 421] width 51 height 17
click at [427, 448] on input at bounding box center [390, 451] width 268 height 37
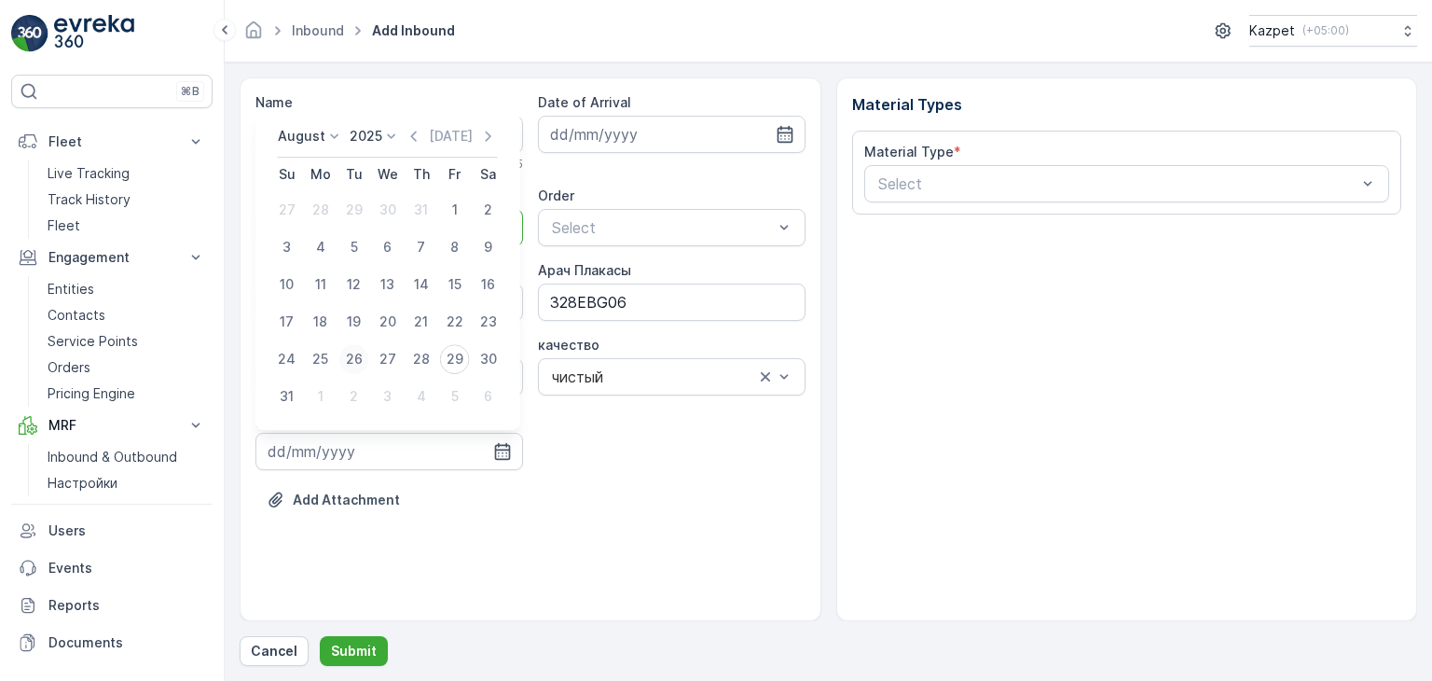
click at [351, 352] on div "26" at bounding box center [354, 359] width 30 height 30
type input "[DATE]"
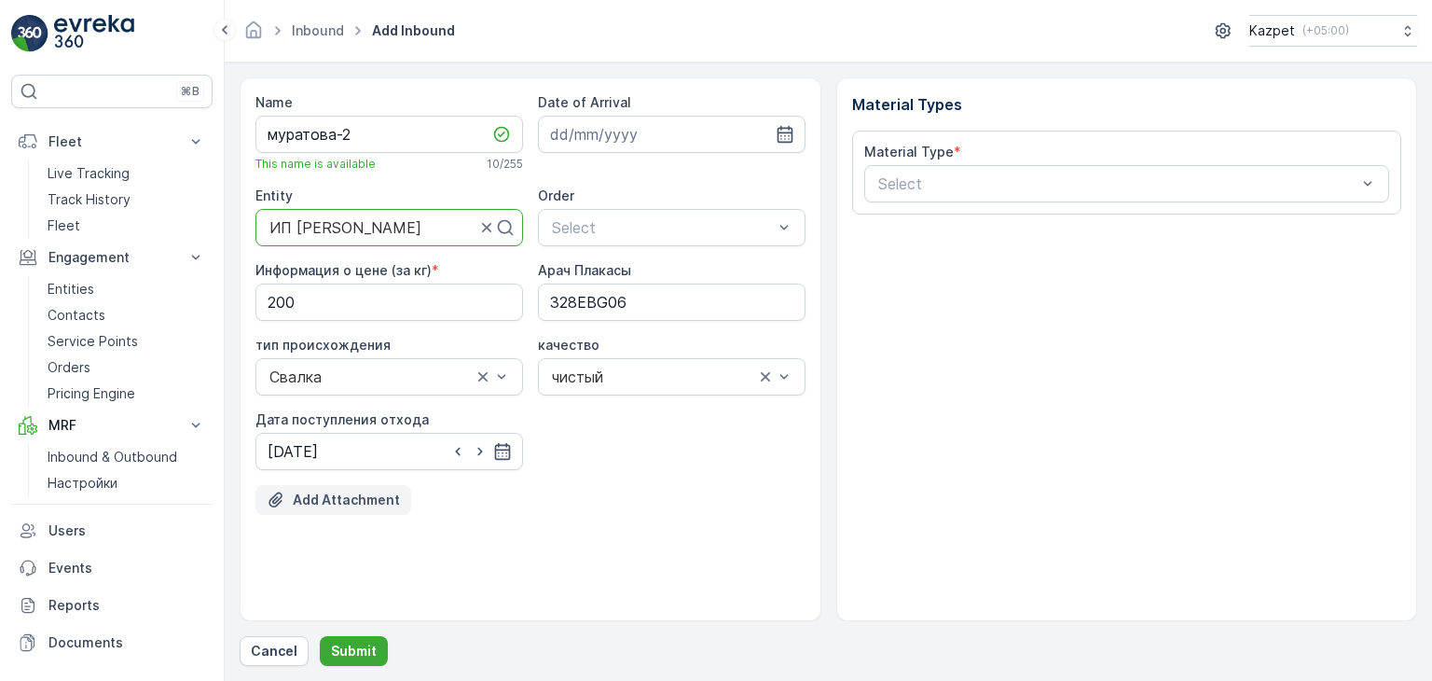
click at [339, 512] on button "Add Attachment" at bounding box center [334, 500] width 156 height 30
click at [380, 500] on p "Add Attachment" at bounding box center [346, 500] width 107 height 19
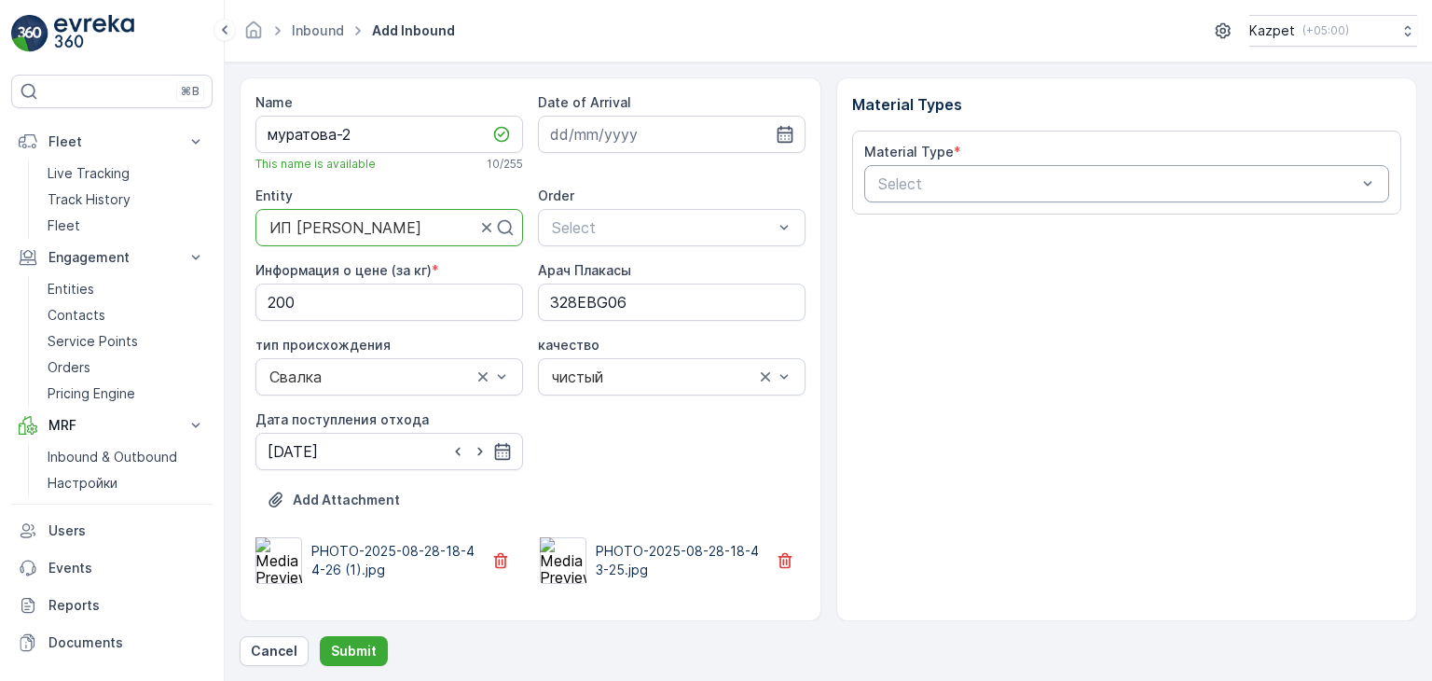
click at [981, 183] on div at bounding box center [1118, 183] width 483 height 17
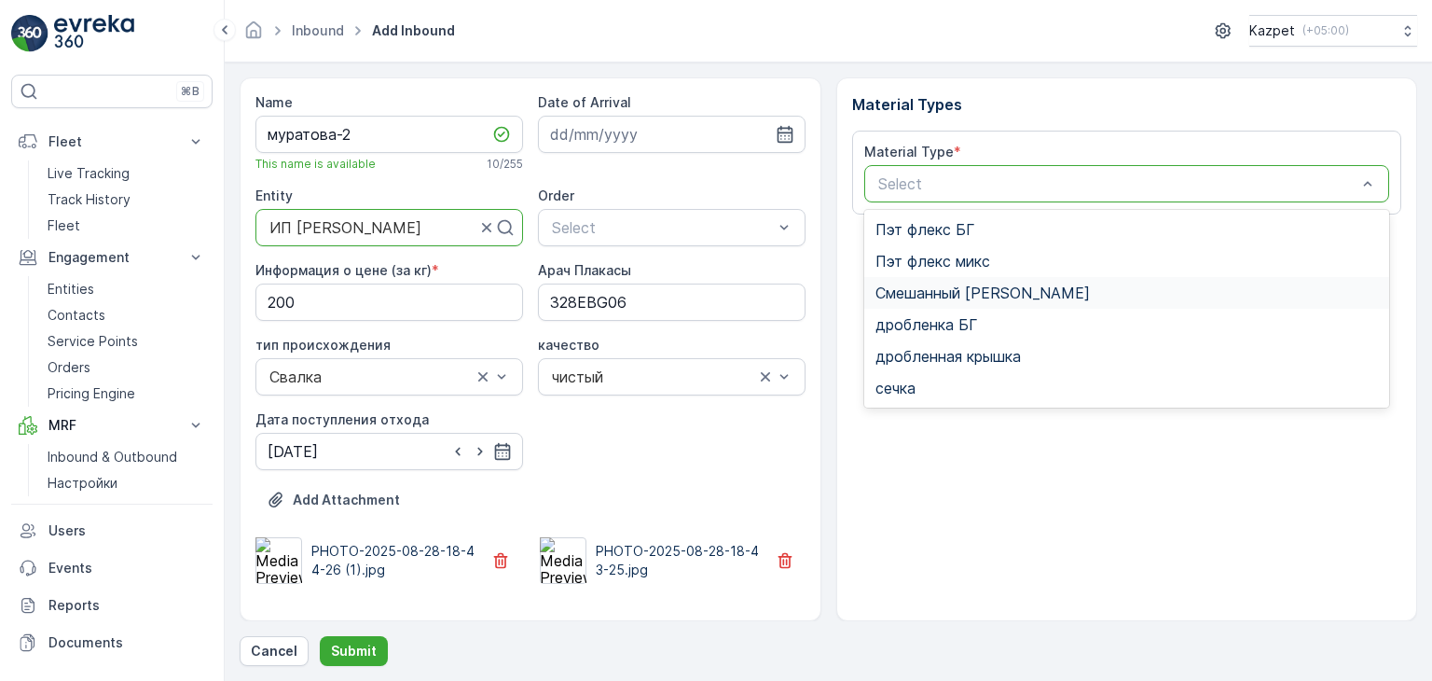
click at [975, 294] on span "Смешанный [PERSON_NAME]" at bounding box center [983, 292] width 214 height 17
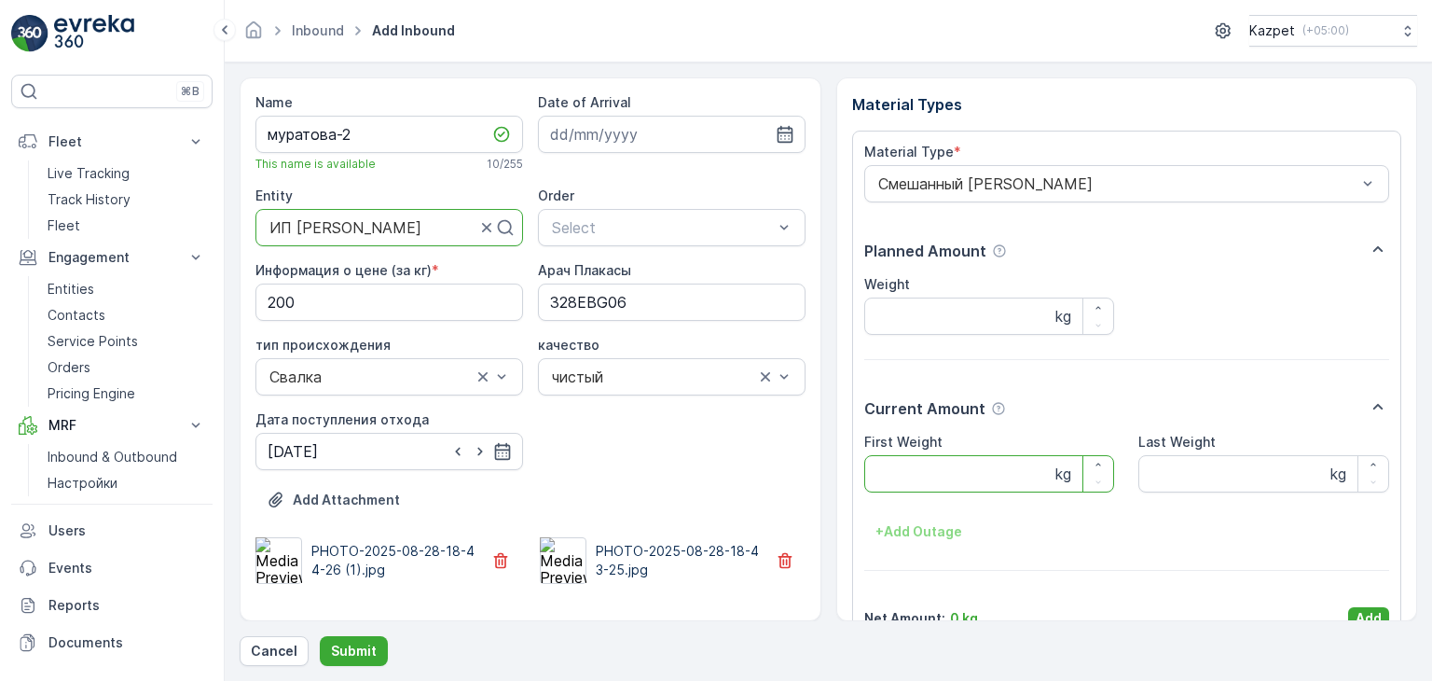
click at [944, 471] on Weight "First Weight" at bounding box center [990, 473] width 251 height 37
type Weight "20800"
click at [1171, 467] on Weight "Last Weight" at bounding box center [1264, 473] width 251 height 37
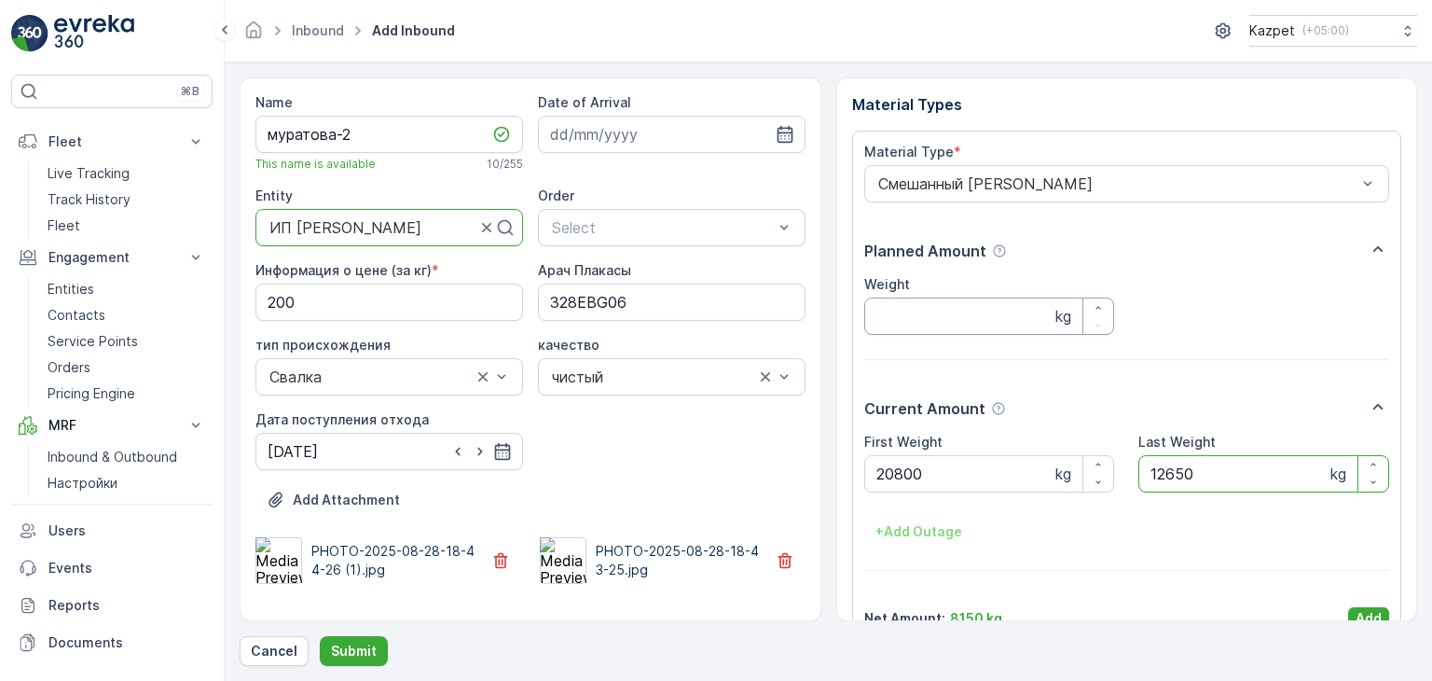
type Weight "12650"
click at [986, 326] on input "Weight" at bounding box center [990, 316] width 251 height 37
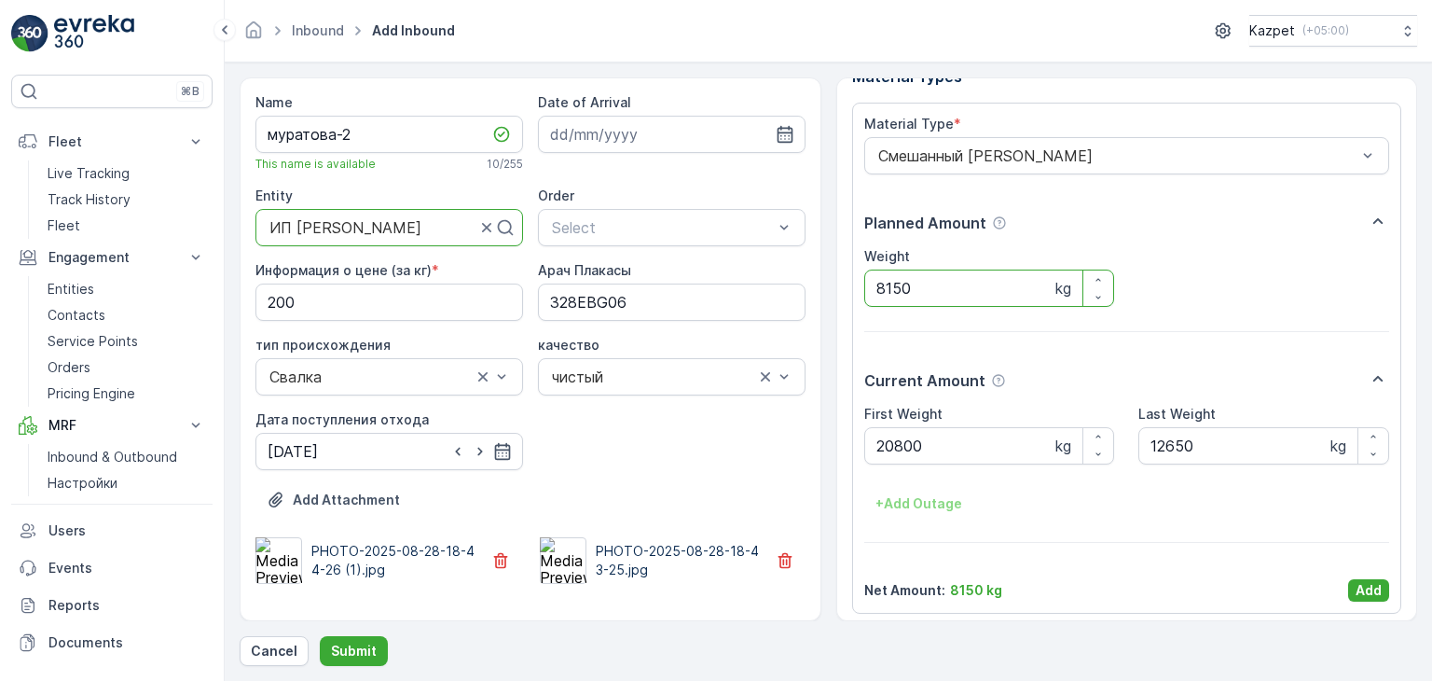
scroll to position [36, 0]
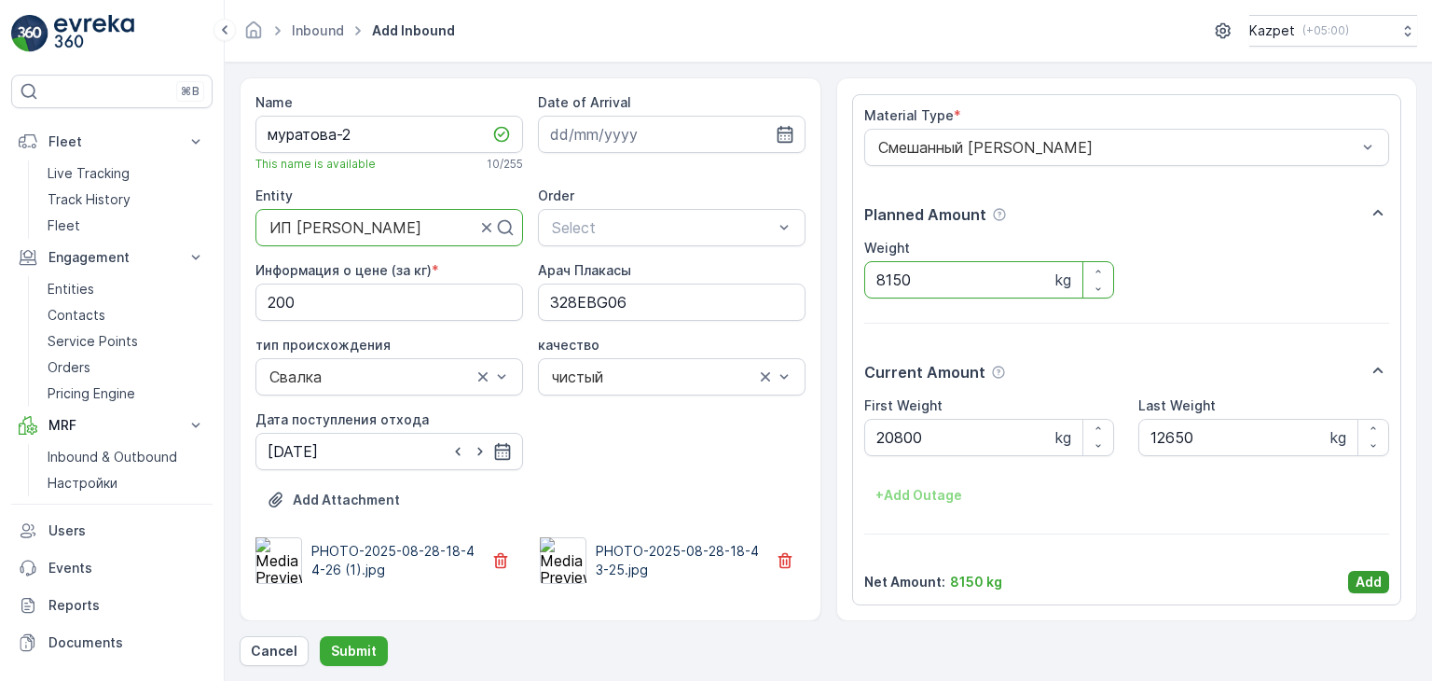
type input "8150"
click at [1371, 590] on button "Add" at bounding box center [1369, 582] width 41 height 22
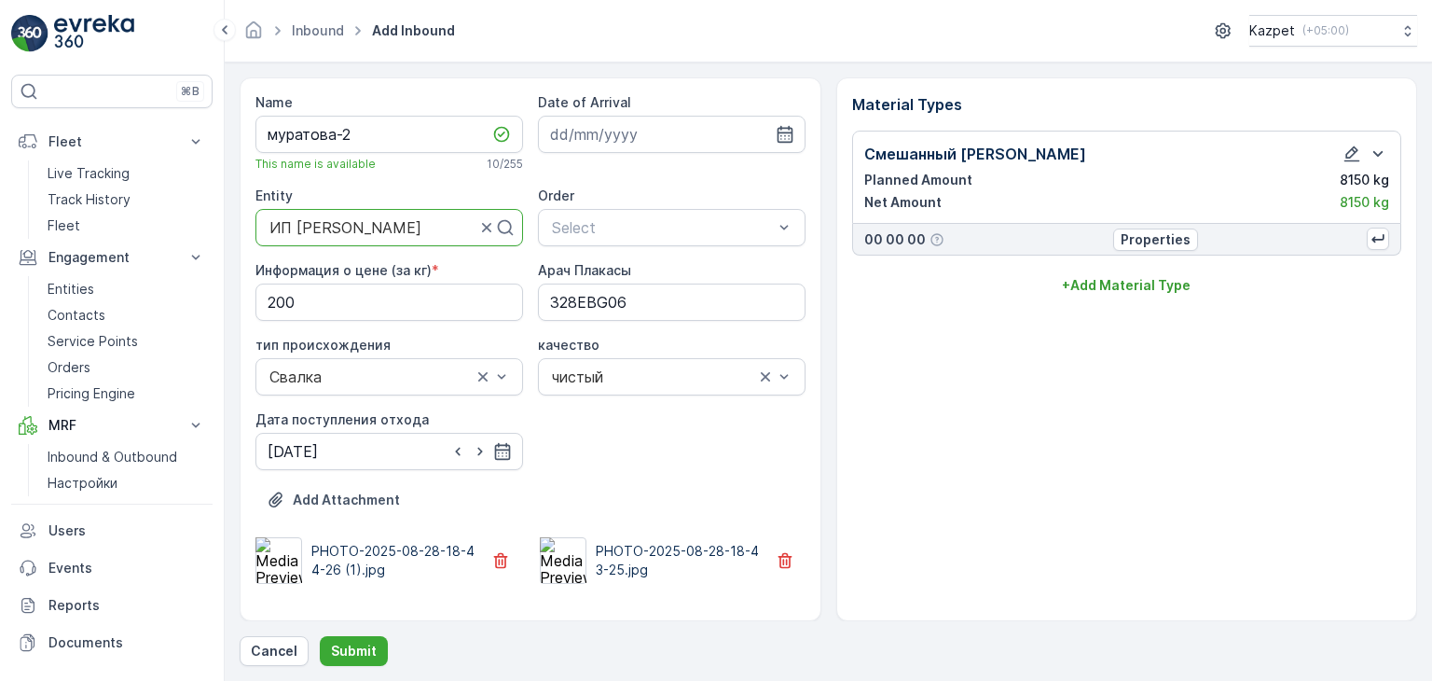
scroll to position [0, 0]
click at [556, 563] on img at bounding box center [563, 560] width 47 height 47
click at [361, 643] on p "Submit" at bounding box center [354, 651] width 46 height 19
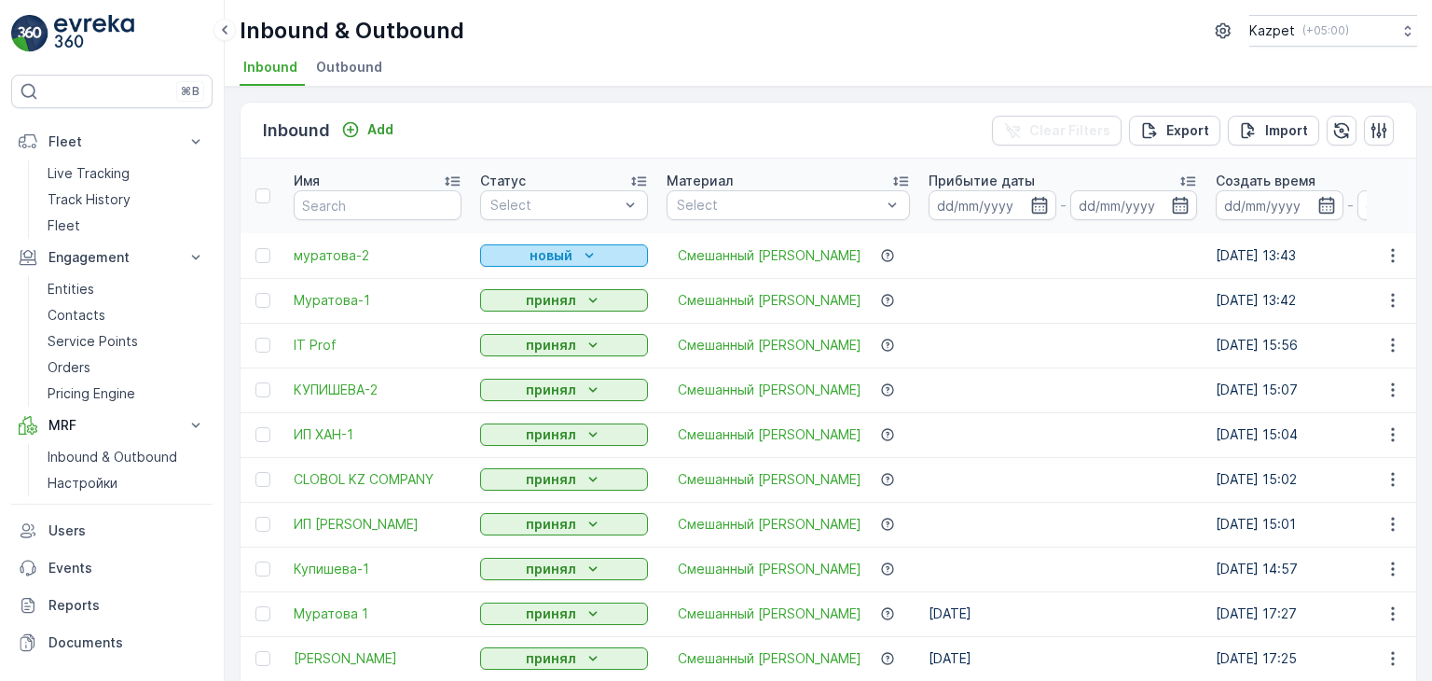
click at [530, 262] on p "новый" at bounding box center [551, 255] width 43 height 19
drag, startPoint x: 522, startPoint y: 307, endPoint x: 782, endPoint y: 310, distance: 260.2
click at [521, 307] on span "принял" at bounding box center [514, 308] width 46 height 19
